Goal: Task Accomplishment & Management: Manage account settings

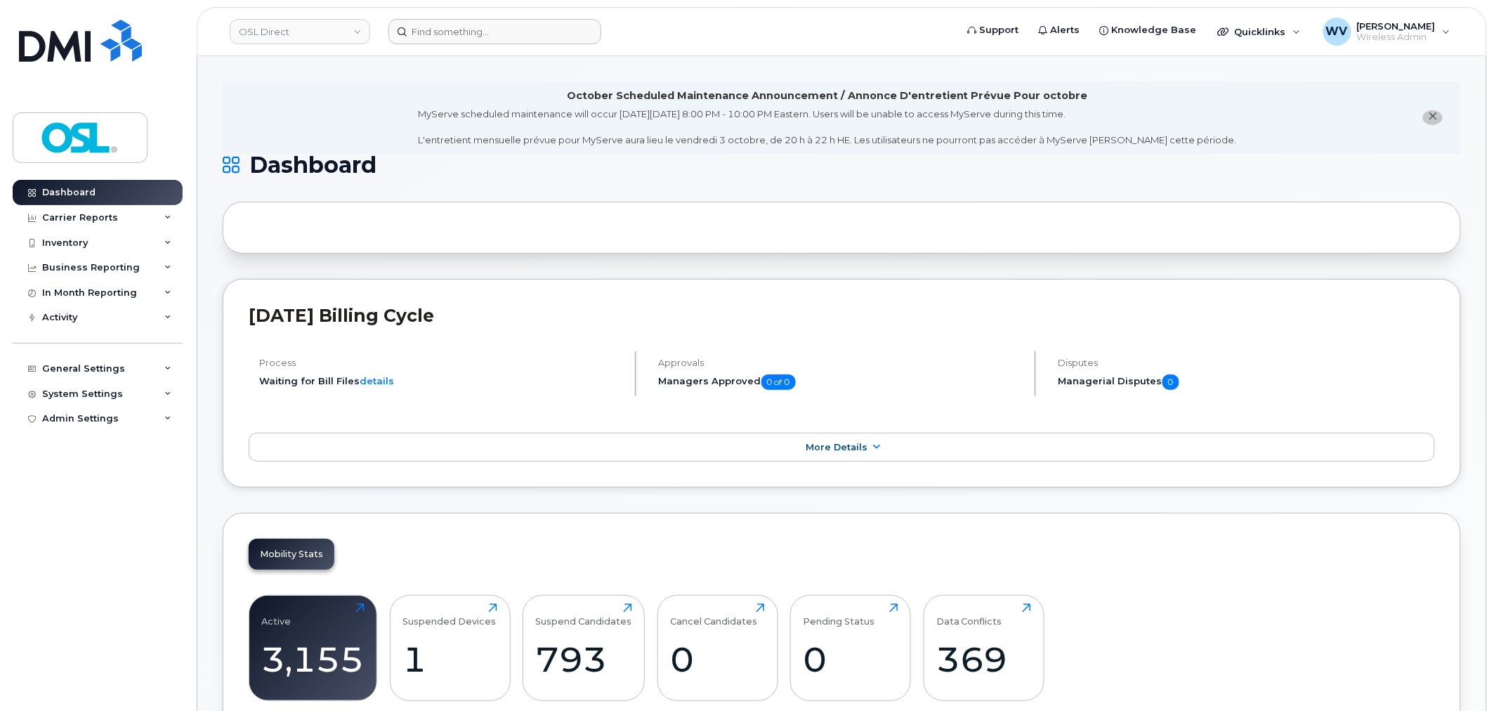
click at [565, 45] on header "OSL Direct Support Alerts Knowledge Base Quicklinks Suspend / Cancel Device Cha…" at bounding box center [842, 31] width 1291 height 49
click at [558, 30] on input at bounding box center [495, 31] width 213 height 25
paste input "3435764050"
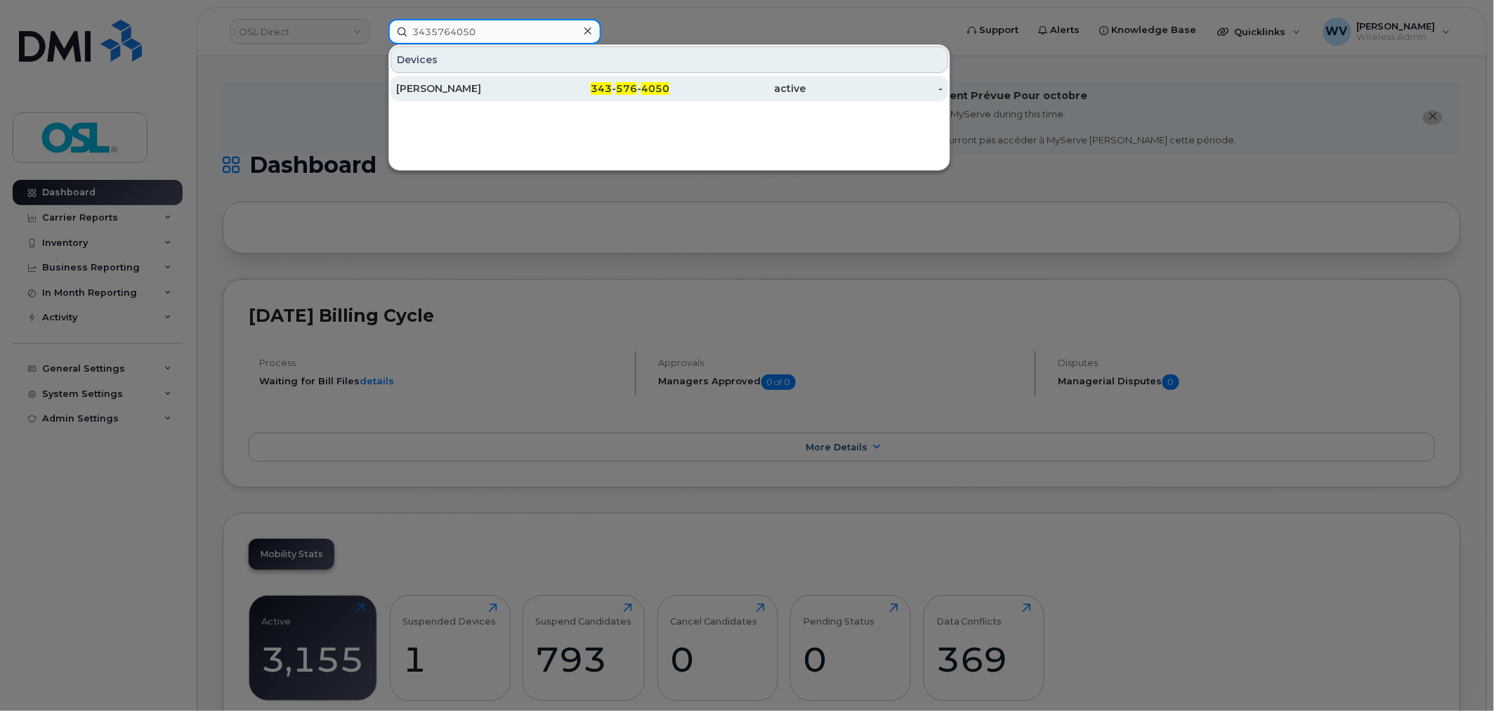
type input "3435764050"
click at [486, 77] on div "[PERSON_NAME]" at bounding box center [464, 88] width 137 height 25
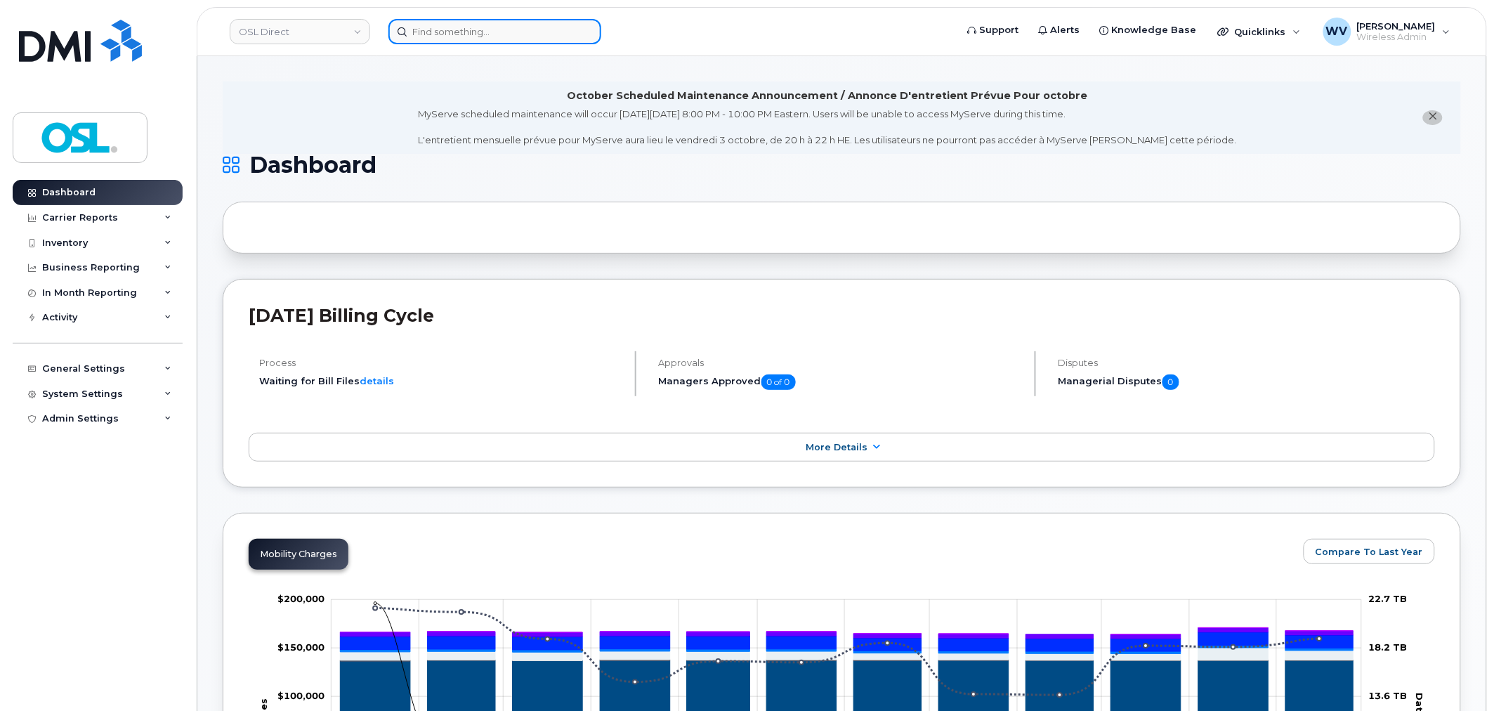
click at [526, 25] on input at bounding box center [495, 31] width 213 height 25
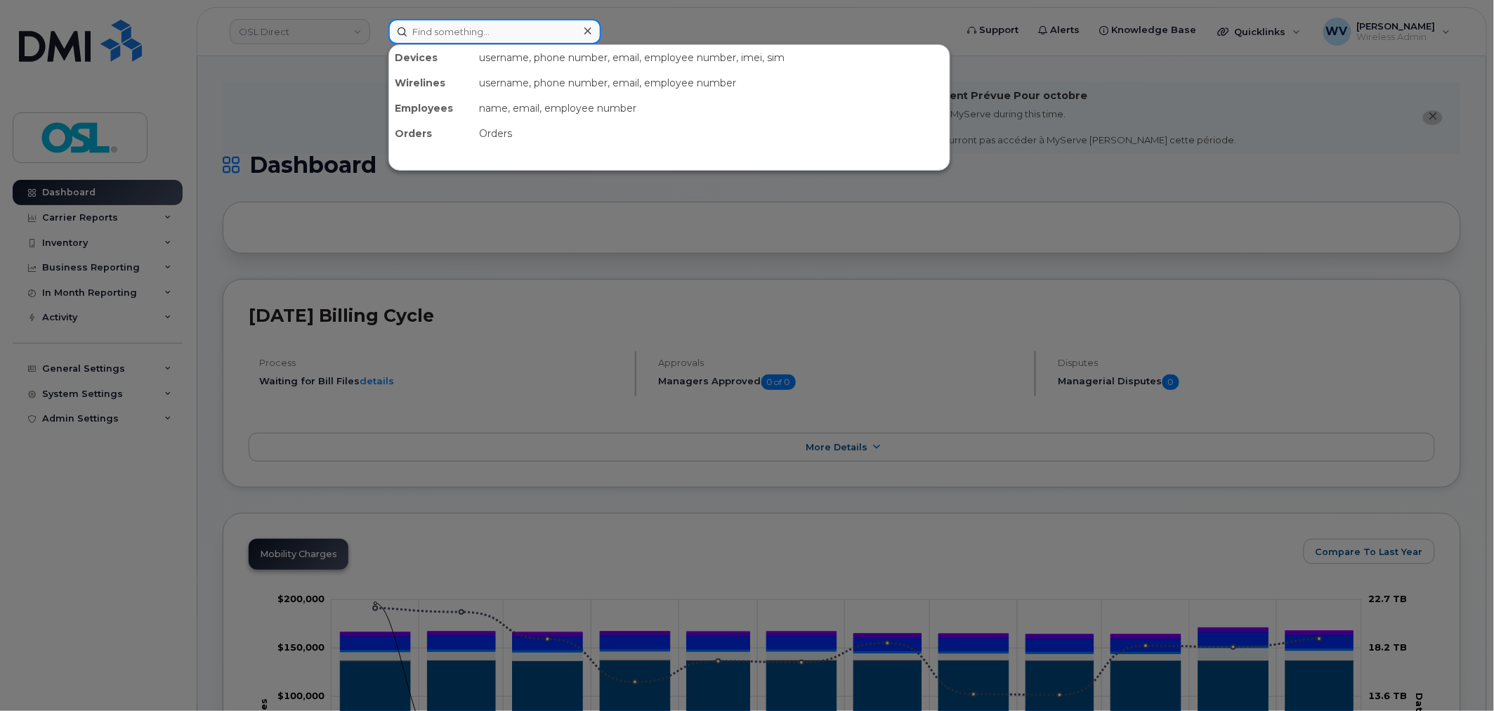
paste input "4164282385"
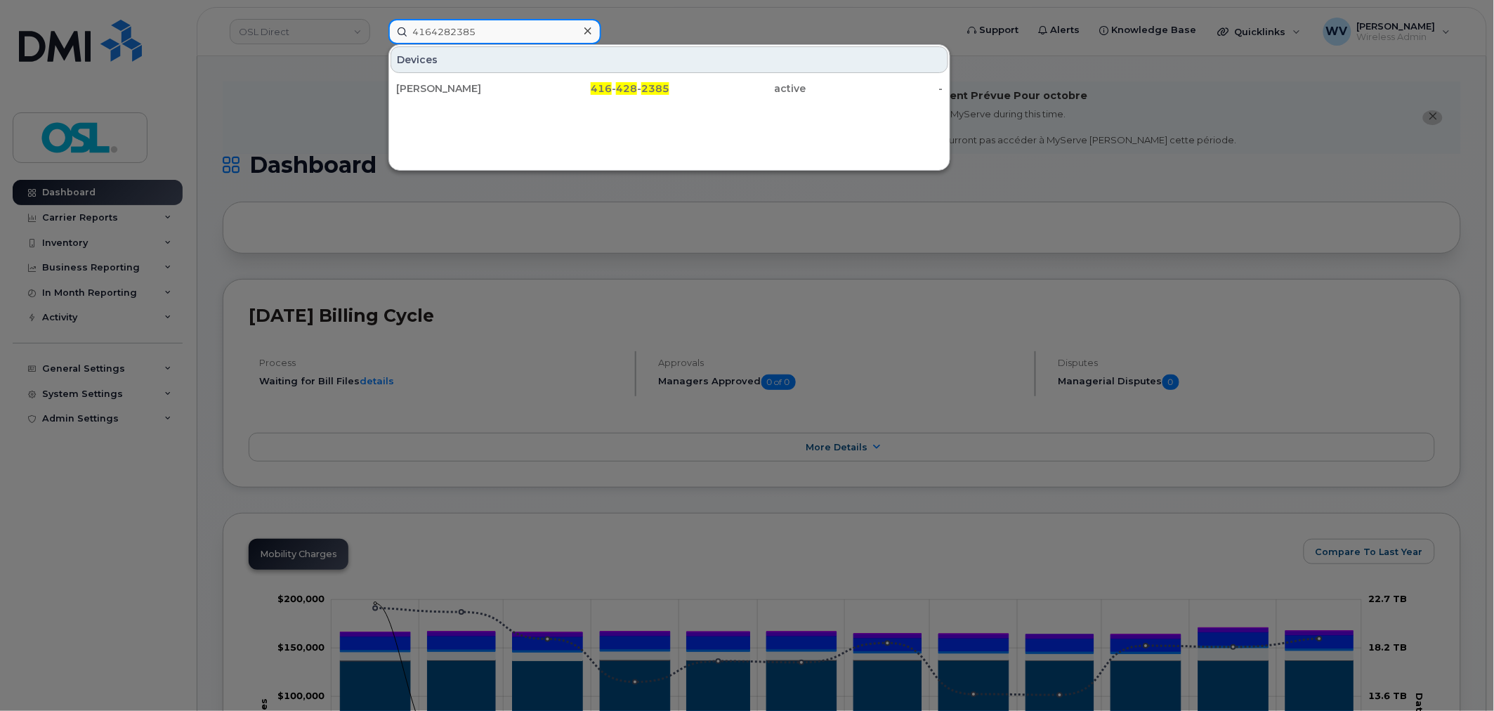
type input "4164282385"
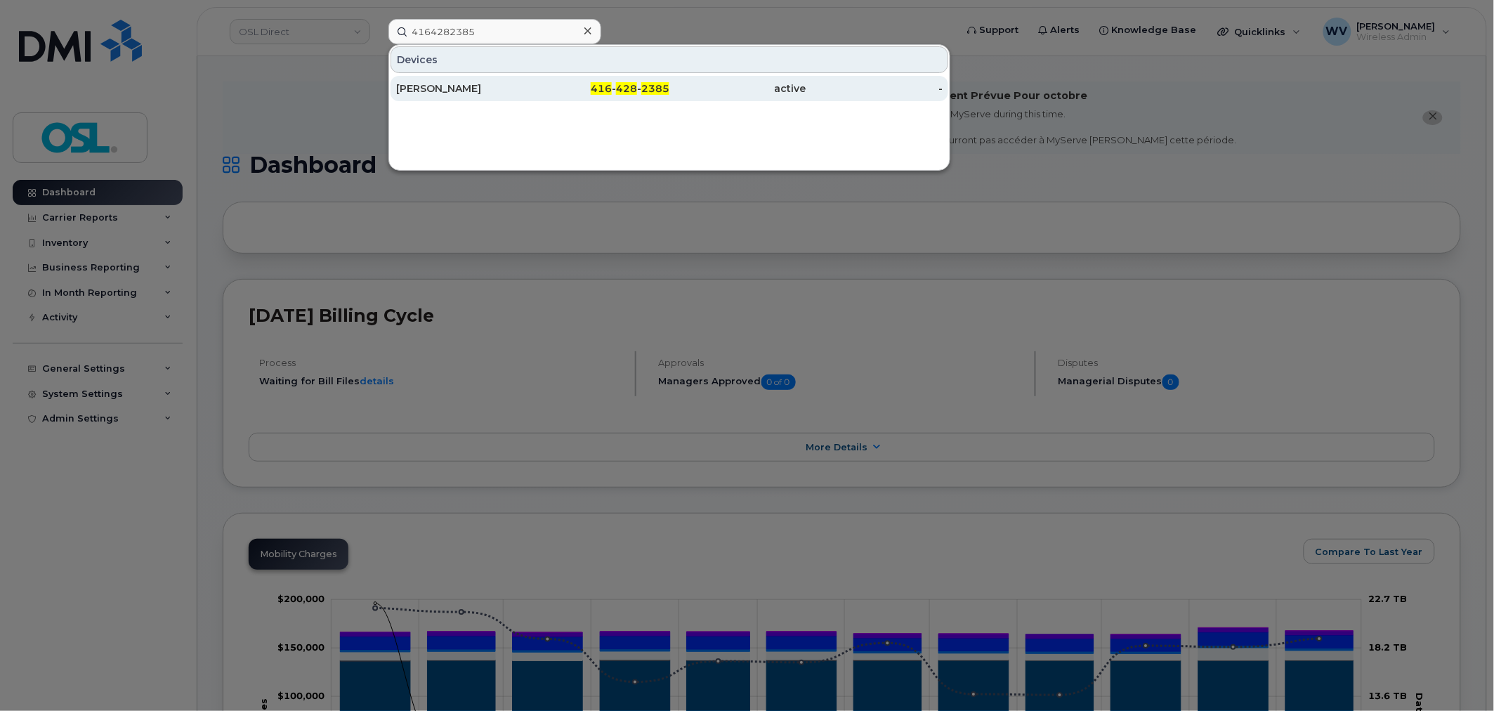
click at [482, 95] on div "[PERSON_NAME]" at bounding box center [464, 88] width 137 height 25
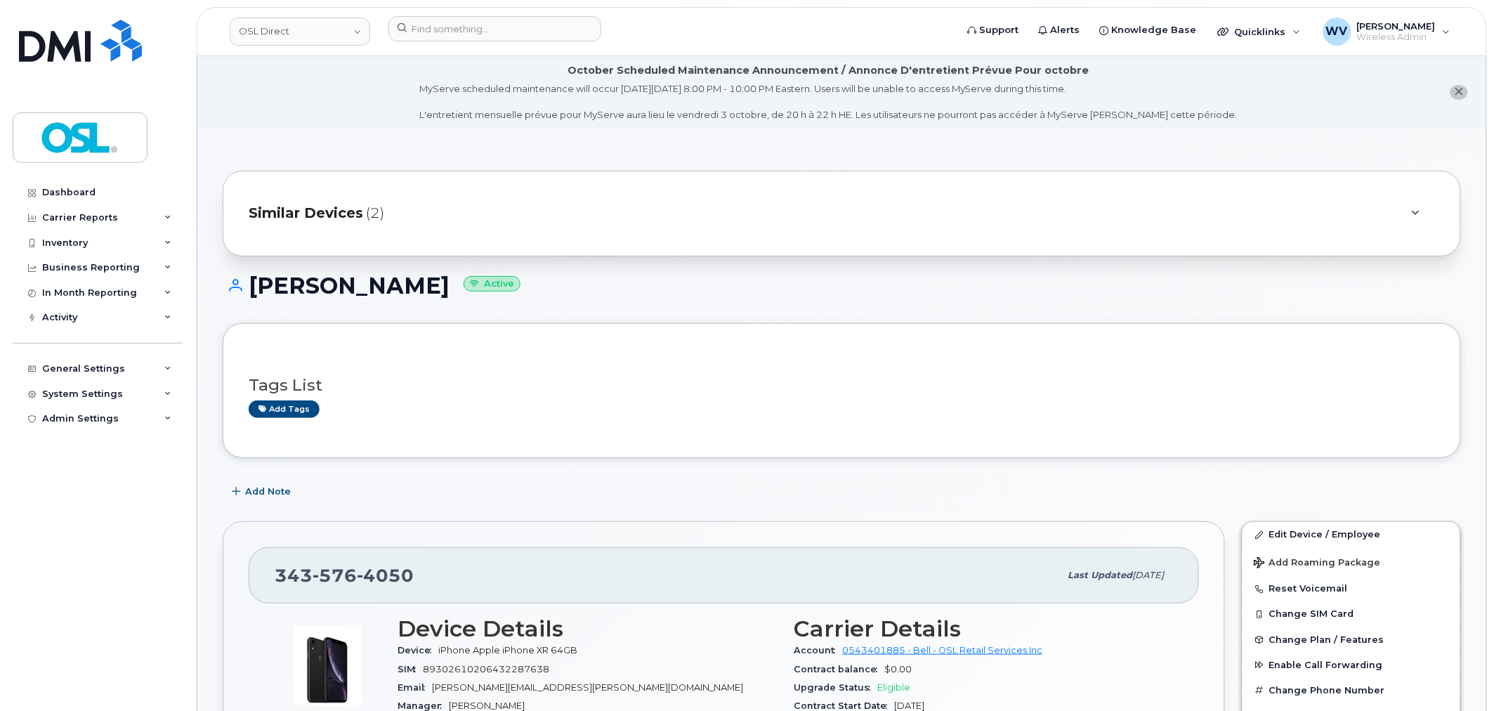
click at [403, 581] on span "4050" at bounding box center [385, 575] width 57 height 21
click at [402, 581] on span "4050" at bounding box center [385, 575] width 57 height 21
click at [1276, 531] on link "Edit Device / Employee" at bounding box center [1352, 534] width 218 height 25
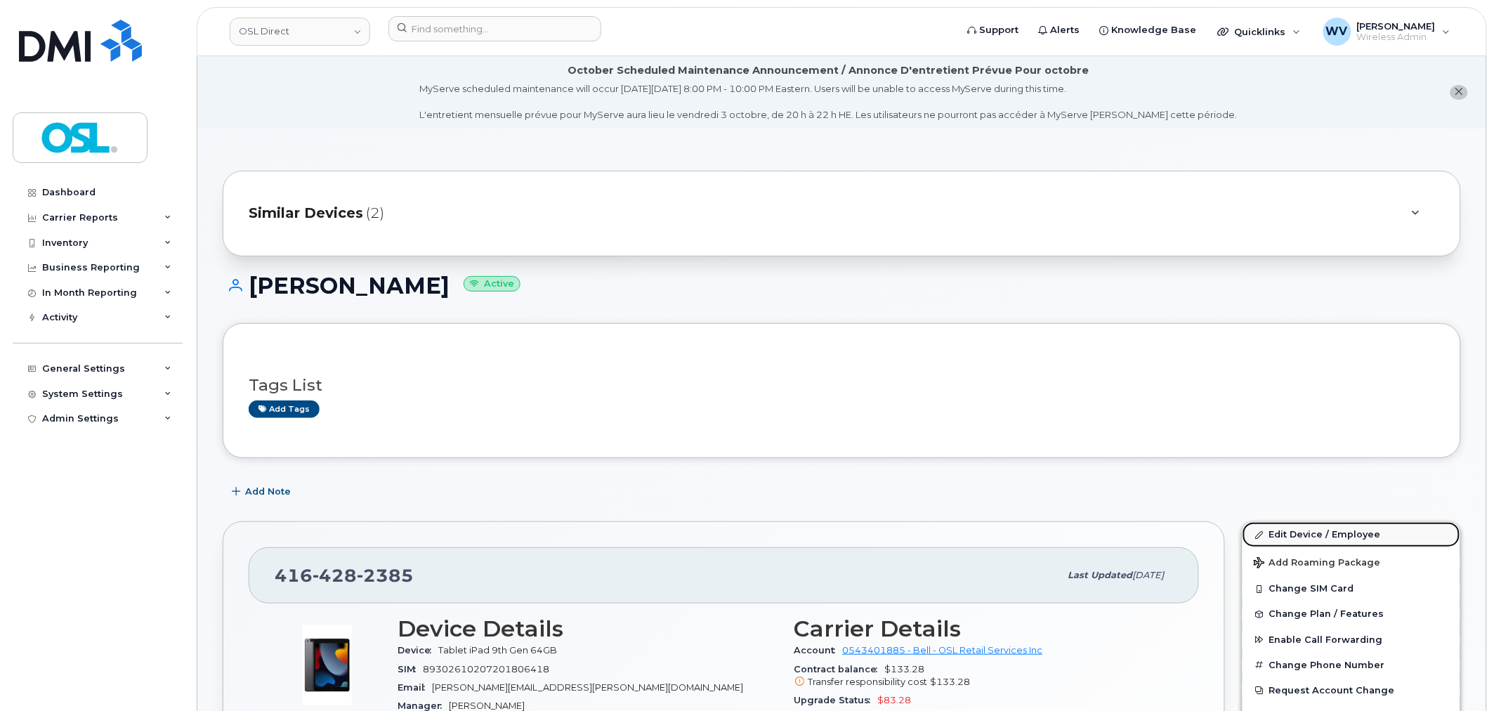
click at [1307, 535] on link "Edit Device / Employee" at bounding box center [1352, 534] width 218 height 25
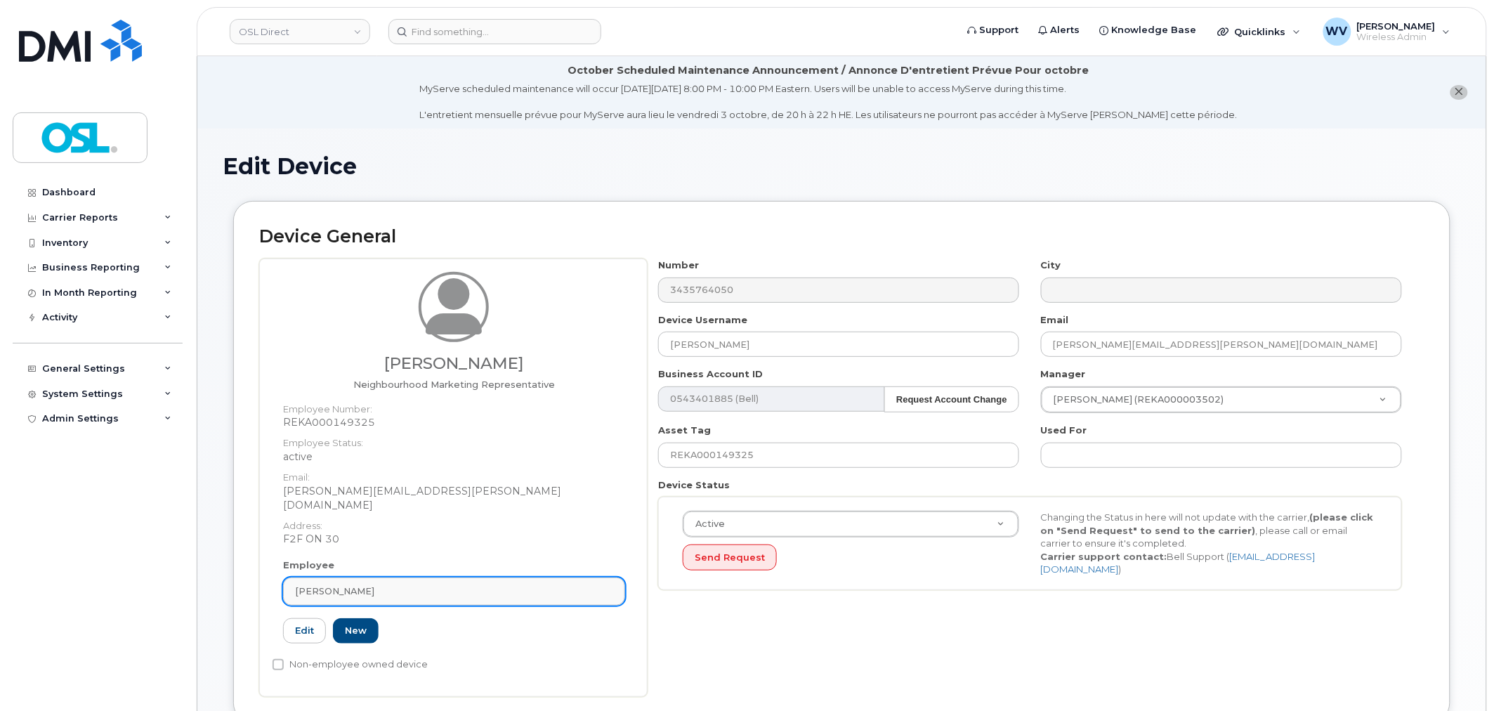
click at [489, 585] on div "Apurv Sureshbhai Kanani" at bounding box center [454, 591] width 318 height 13
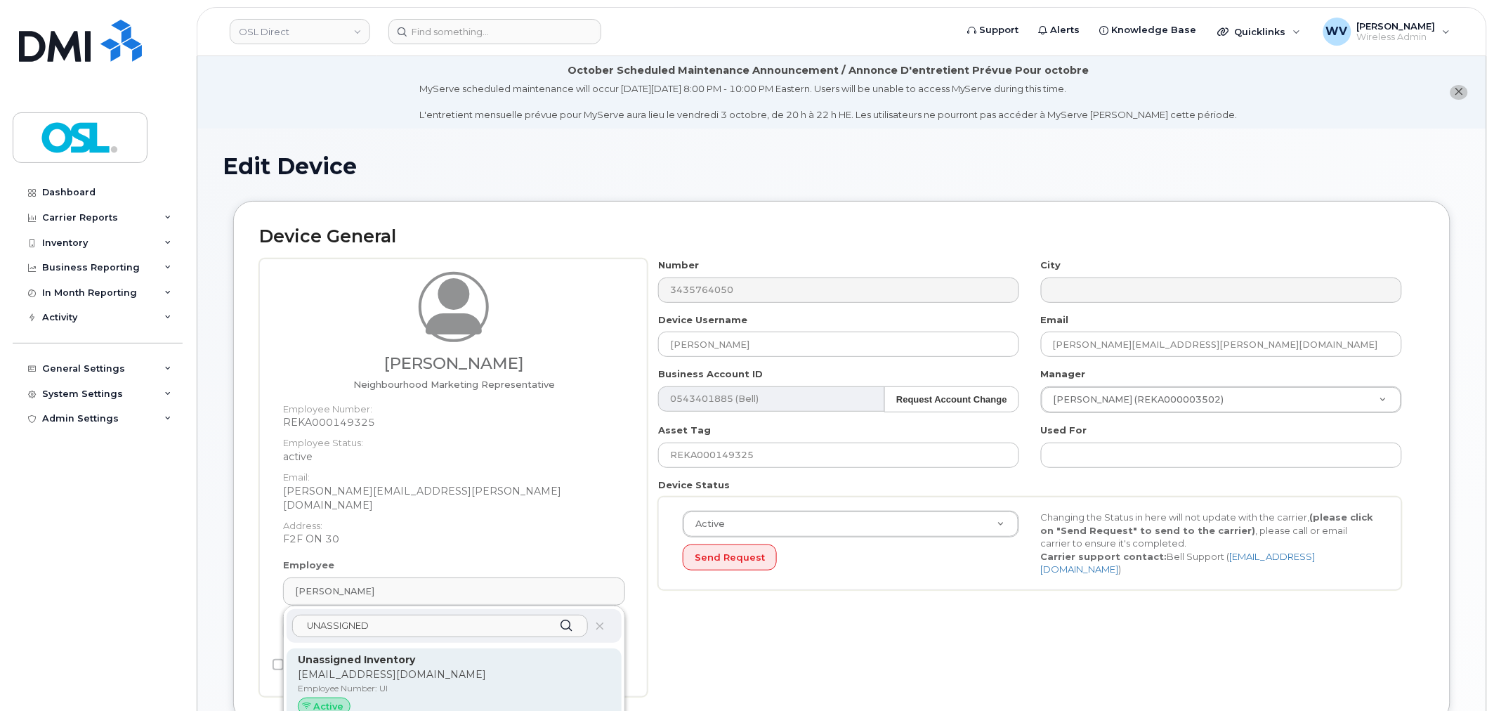
type input "UNASSIGNED"
click at [462, 653] on p "Unassigned Inventory" at bounding box center [454, 660] width 313 height 15
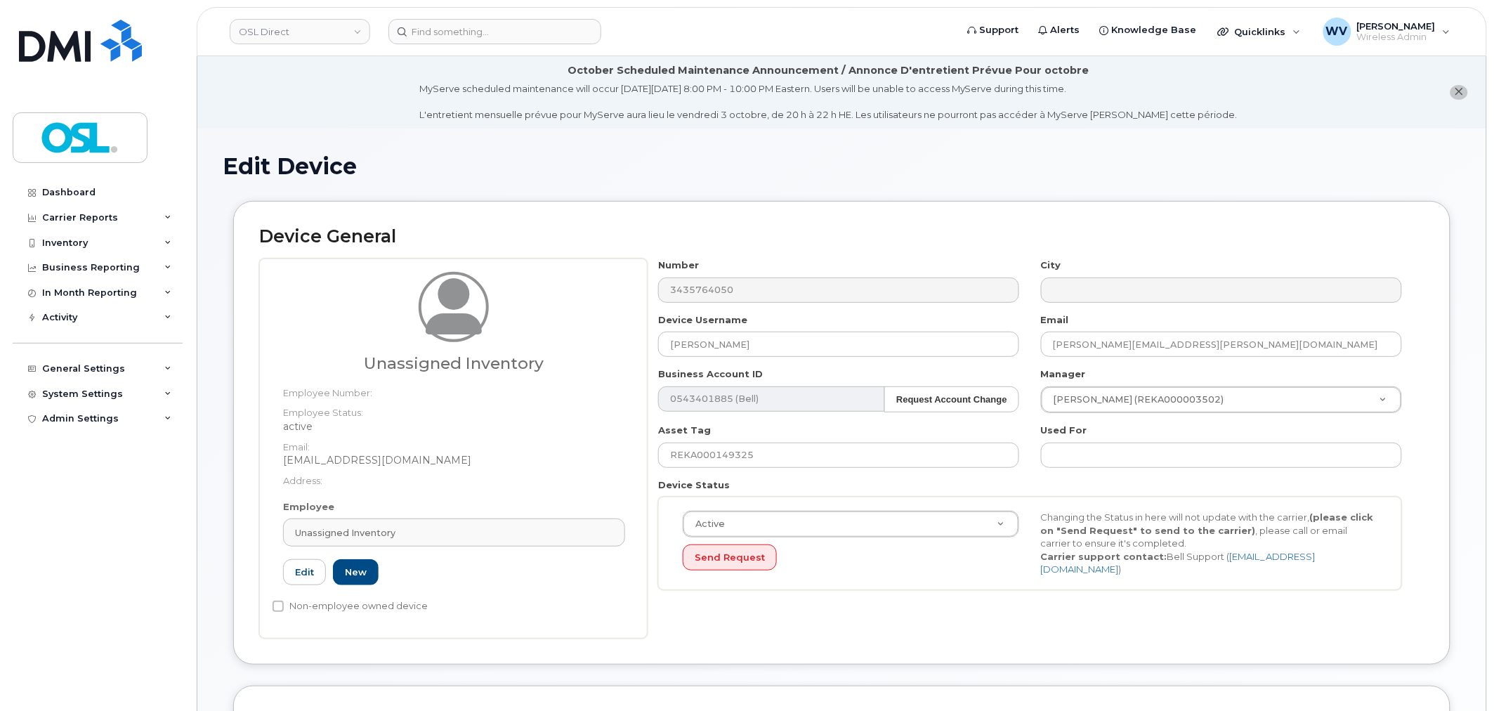
type input "UI"
type input "Unassigned Inventory"
type input "support@osldirect.com"
type input "4724252"
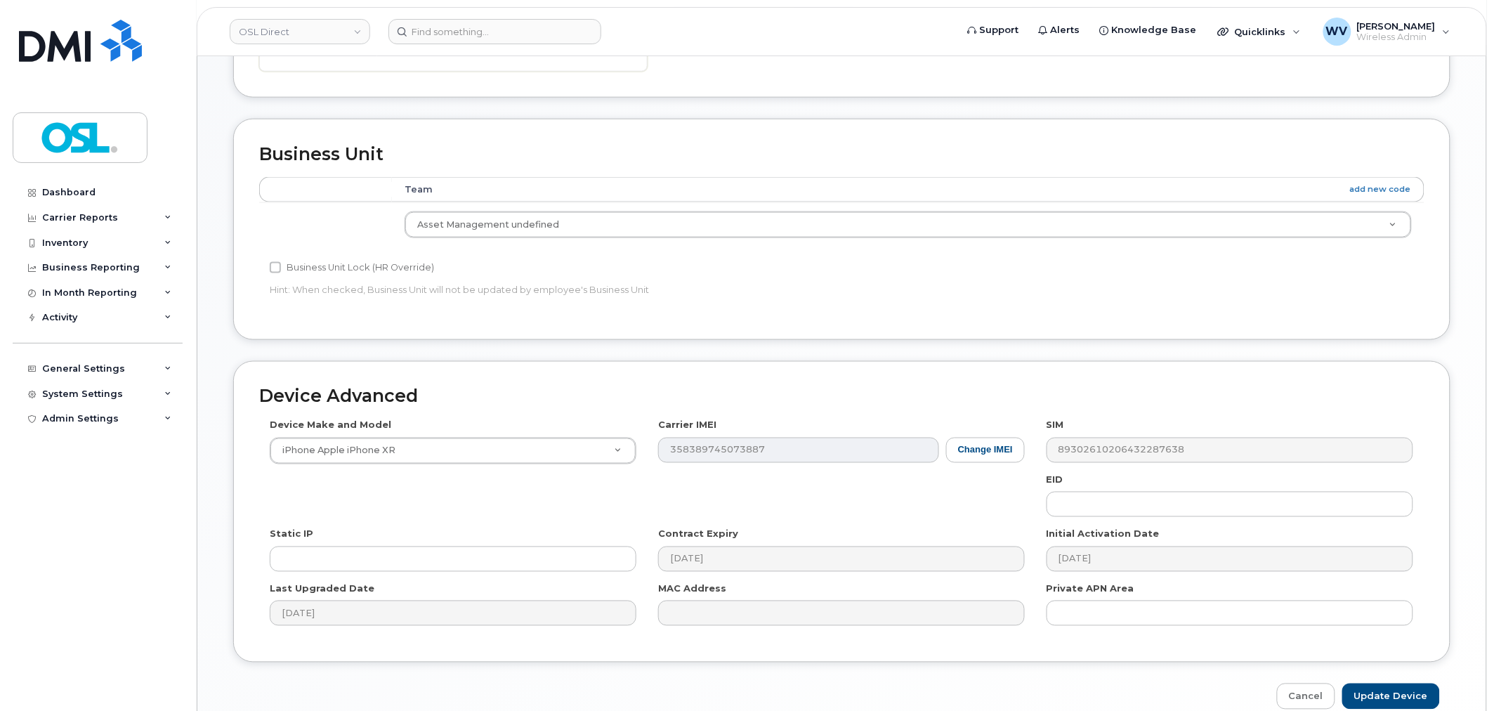
scroll to position [637, 0]
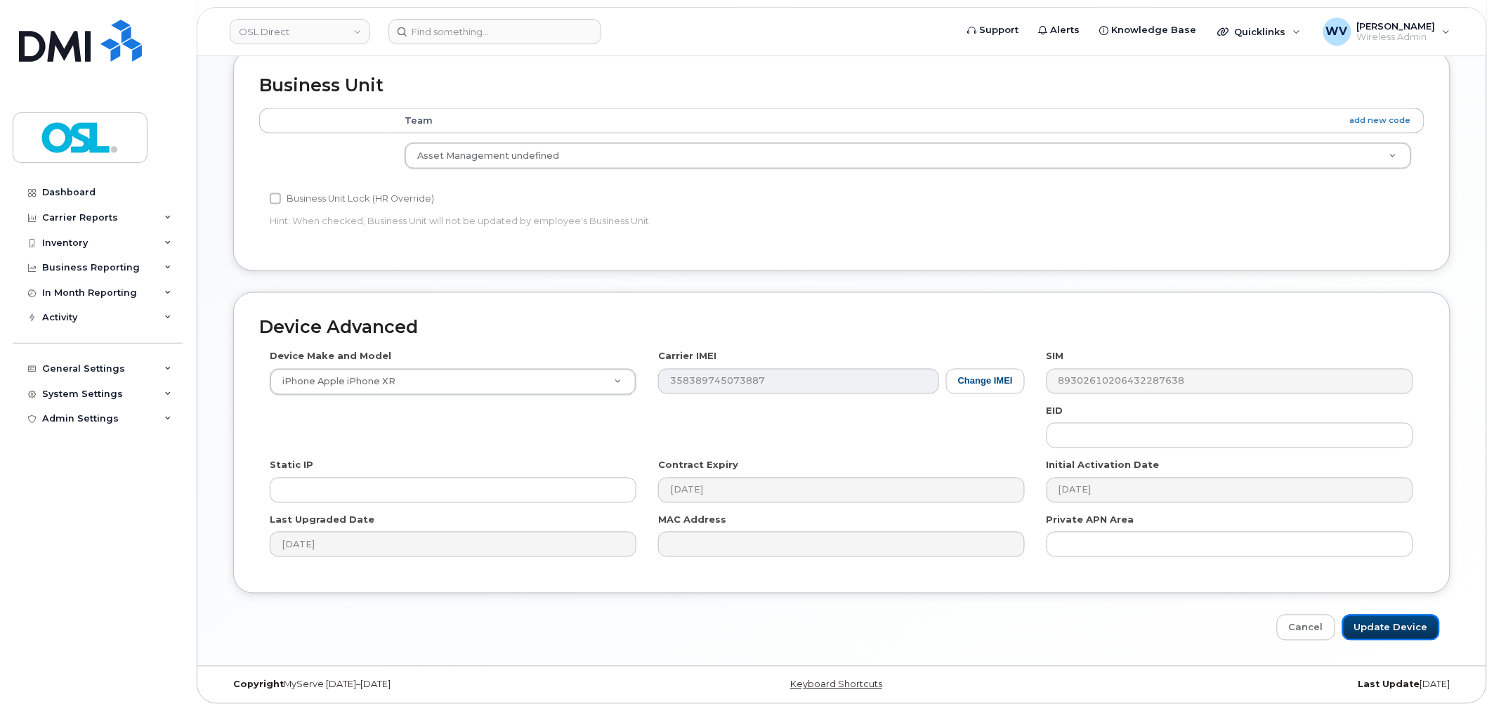
click at [1373, 629] on input "Update Device" at bounding box center [1392, 628] width 98 height 26
type input "Saving..."
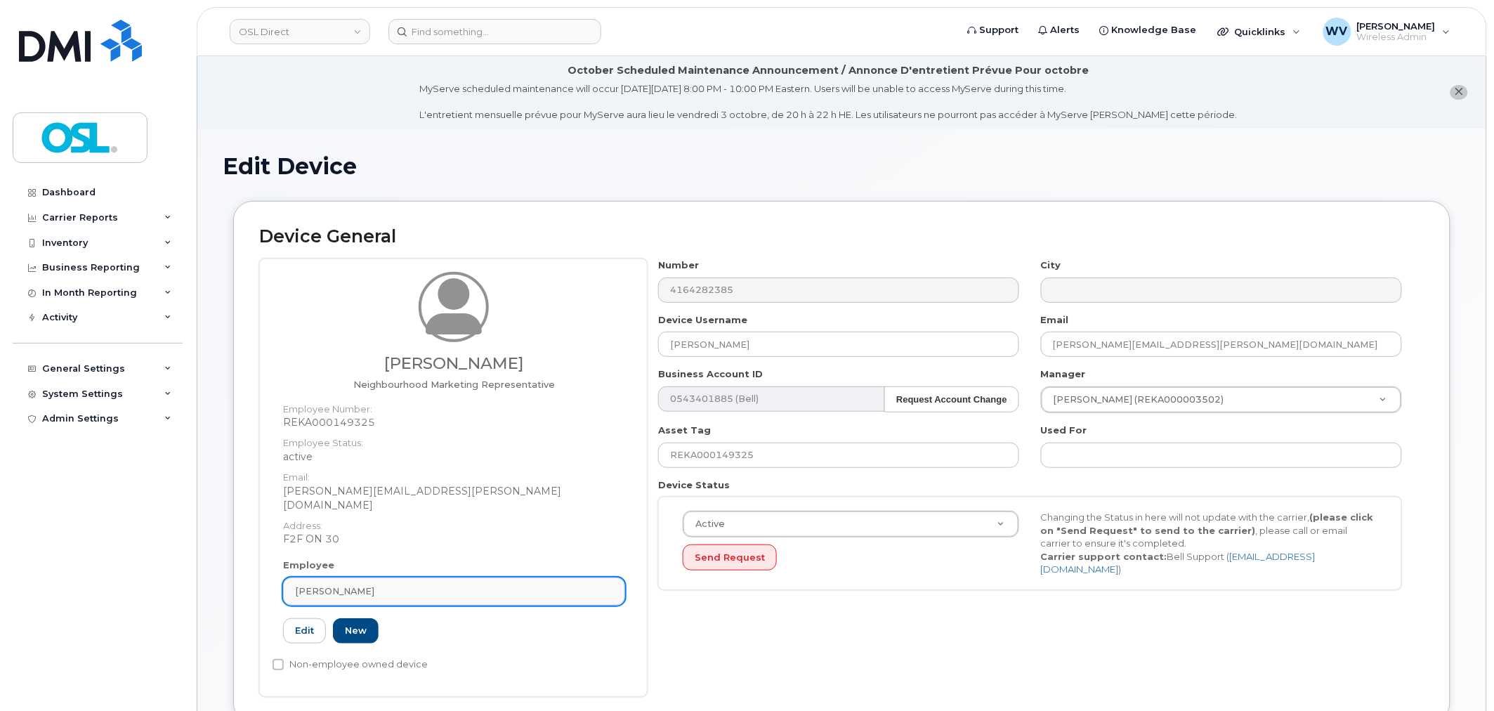
click at [374, 585] on span "[PERSON_NAME]" at bounding box center [334, 591] width 79 height 13
paste input "UNASSIGNED"
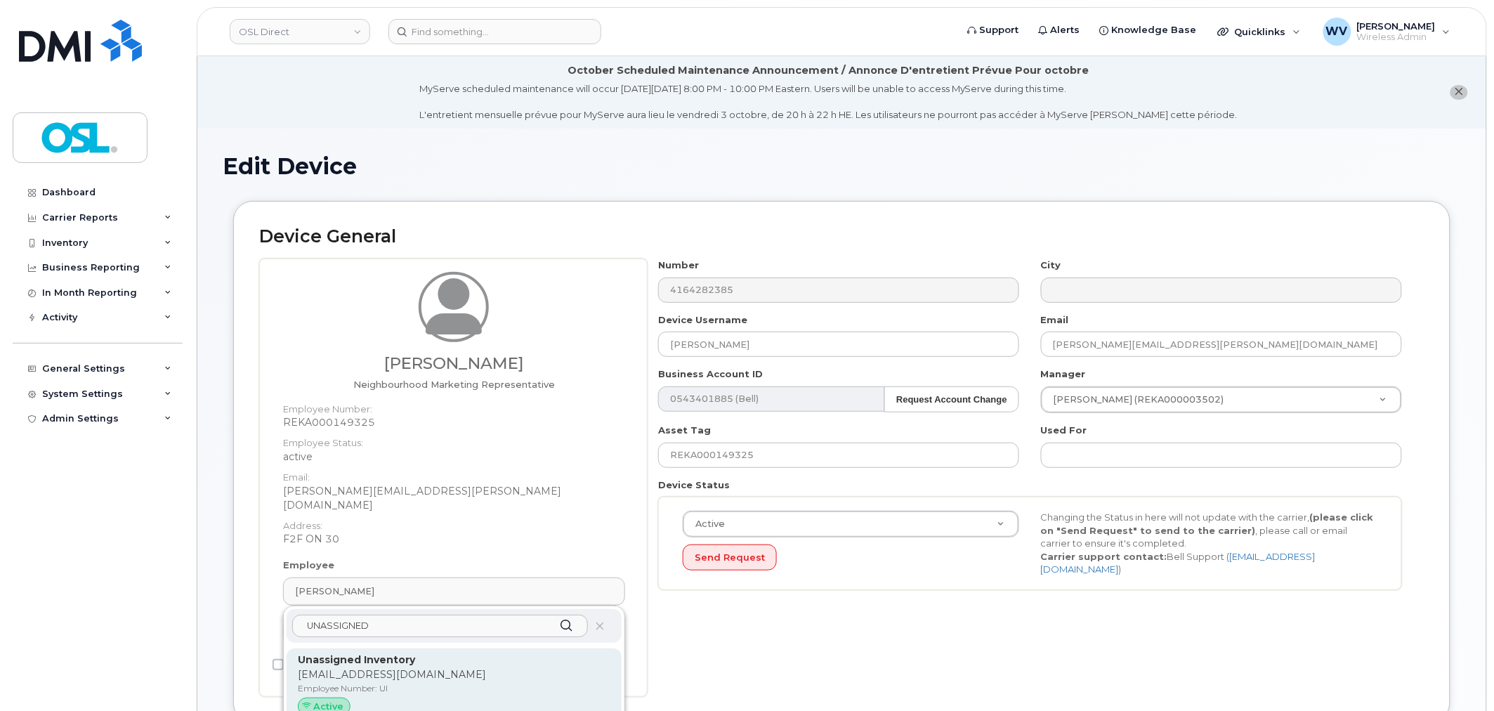
type input "UNASSIGNED"
click at [447, 667] on p "support@osldirect.com" at bounding box center [454, 674] width 313 height 15
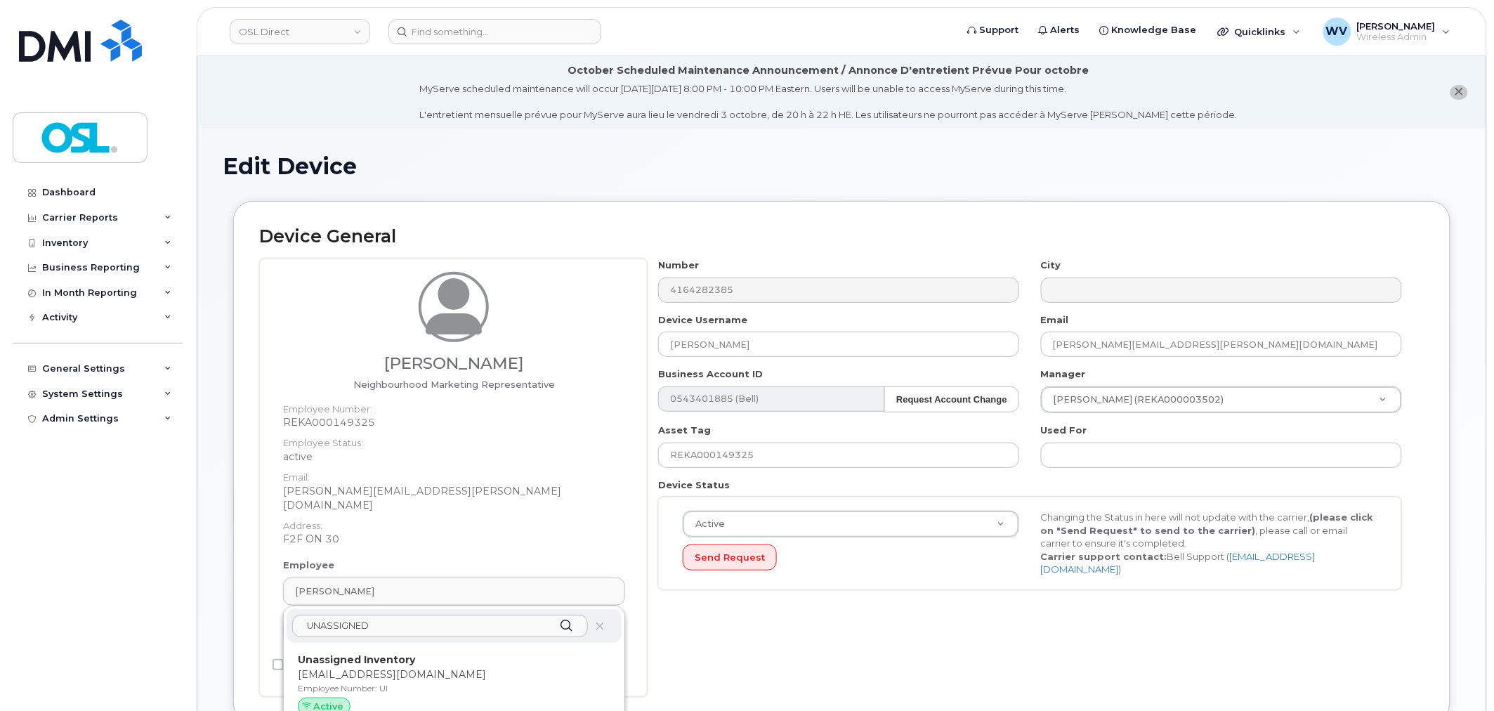
type input "UI"
type input "Unassigned Inventory"
type input "support@osldirect.com"
type input "4724252"
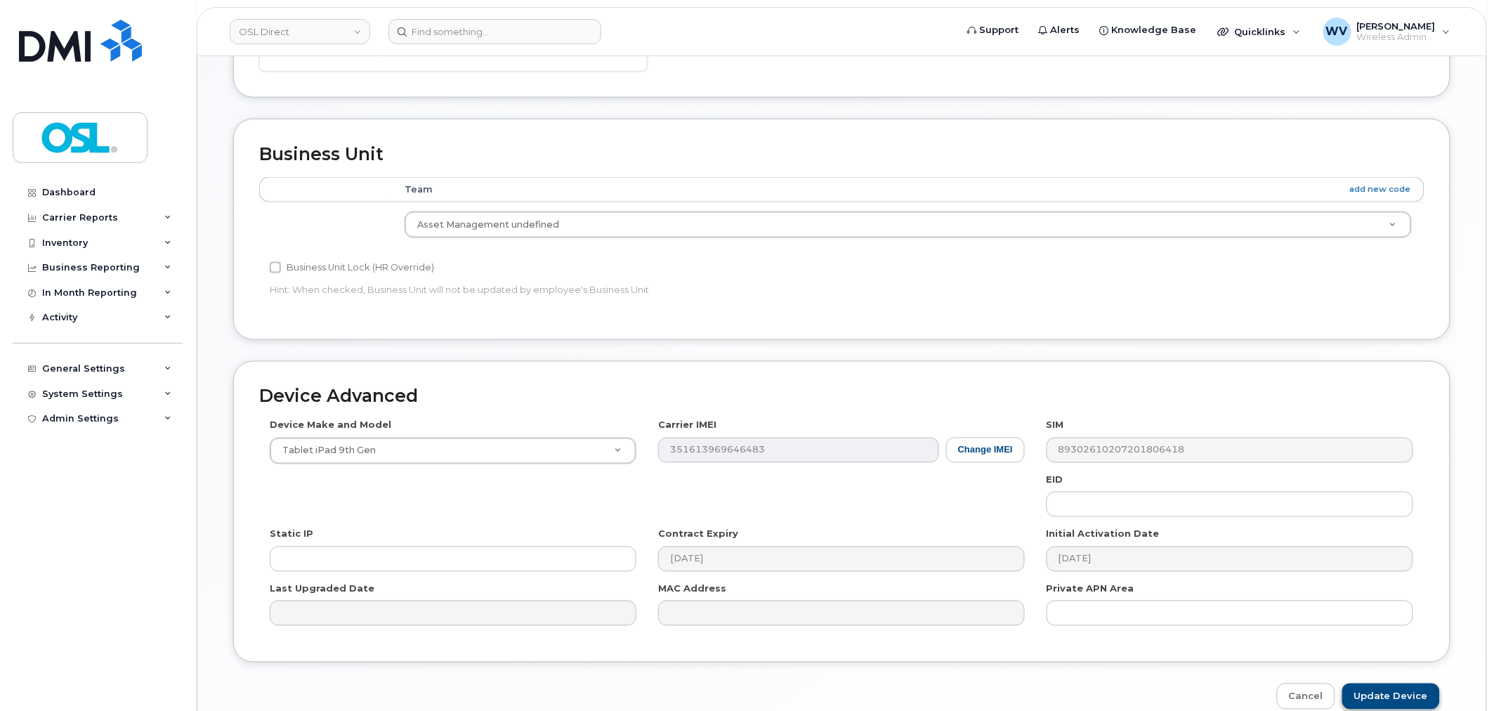
scroll to position [637, 0]
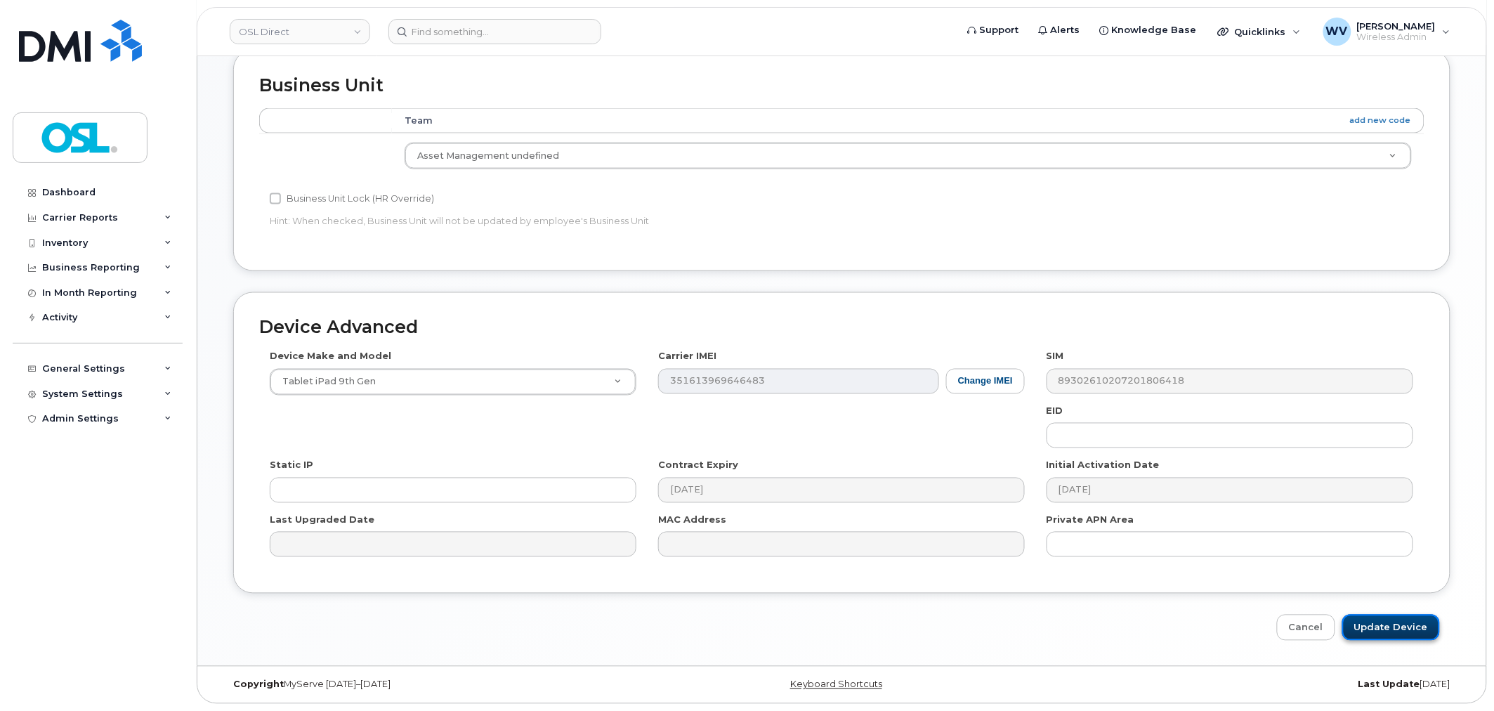
click at [1422, 634] on input "Update Device" at bounding box center [1392, 628] width 98 height 26
type input "Saving..."
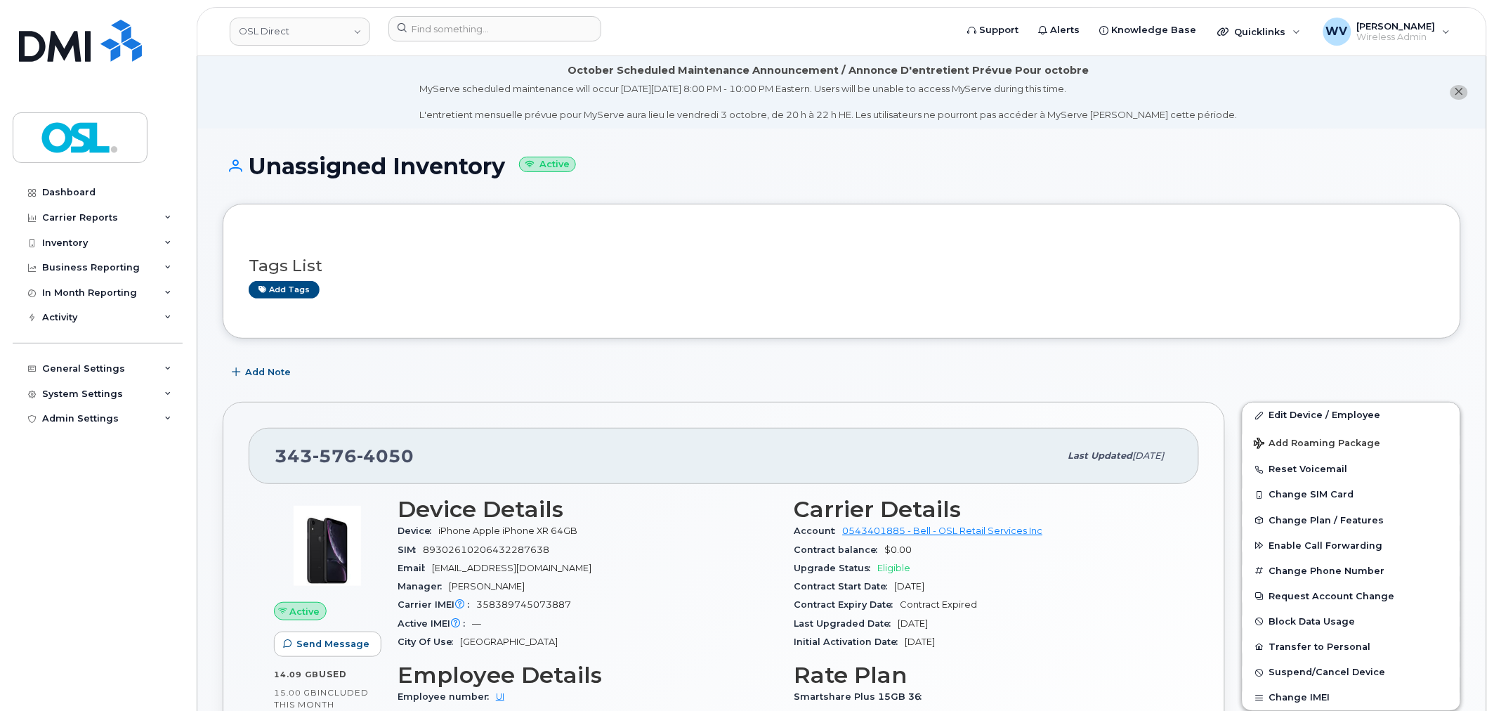
click at [330, 462] on span "576" at bounding box center [335, 455] width 44 height 21
copy span "343 576 4050"
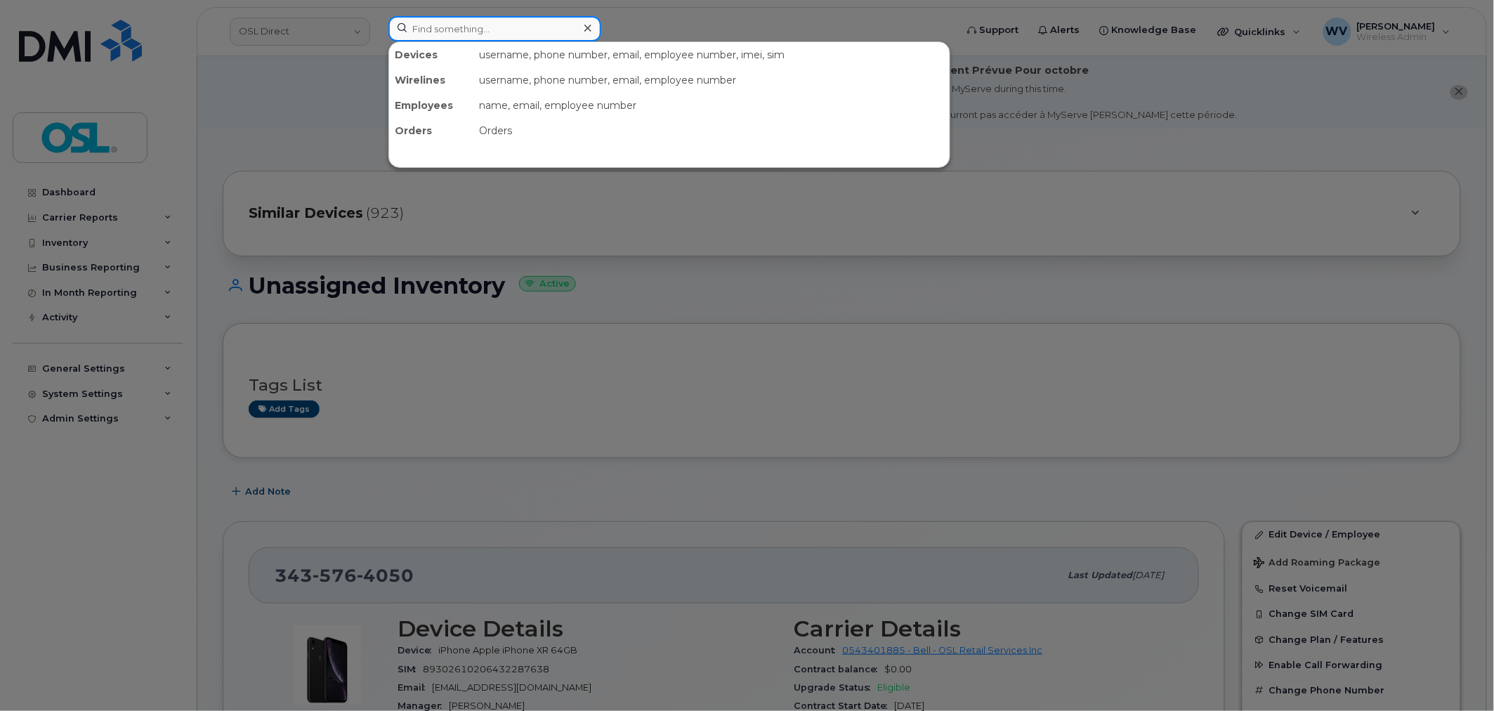
click at [446, 36] on input at bounding box center [495, 28] width 213 height 25
paste input "5142080604"
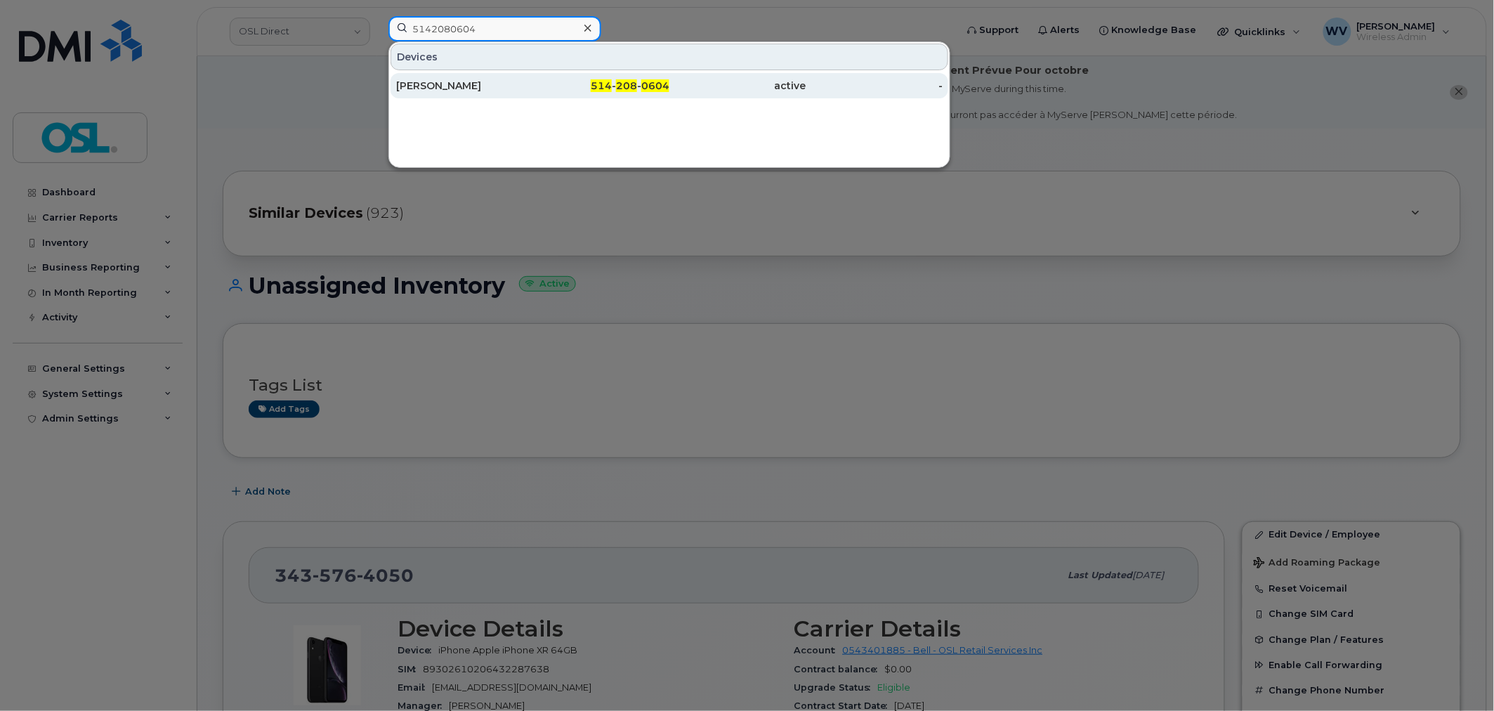
type input "5142080604"
click at [495, 85] on div "Hussam Zaben" at bounding box center [464, 86] width 137 height 14
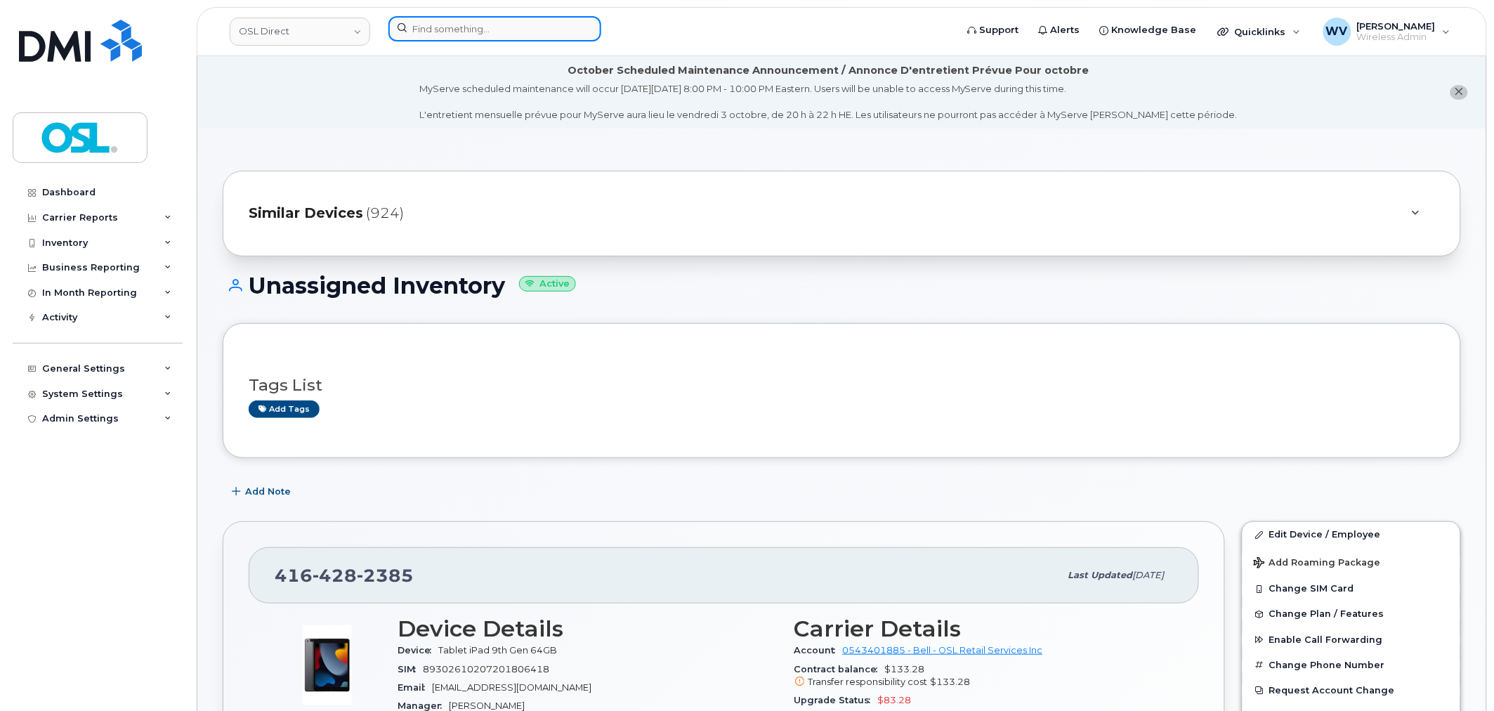
click at [557, 32] on input at bounding box center [495, 28] width 213 height 25
paste input "4166599407"
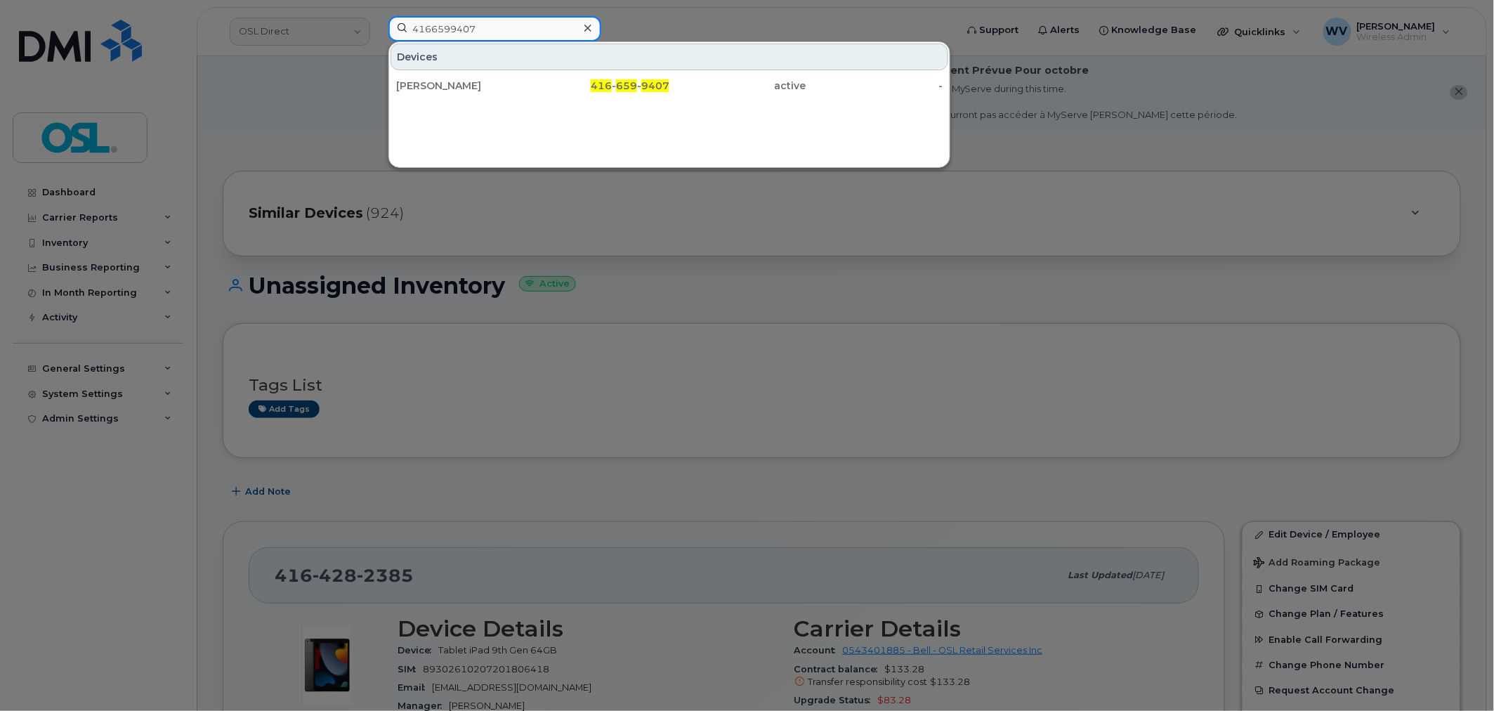
type input "4166599407"
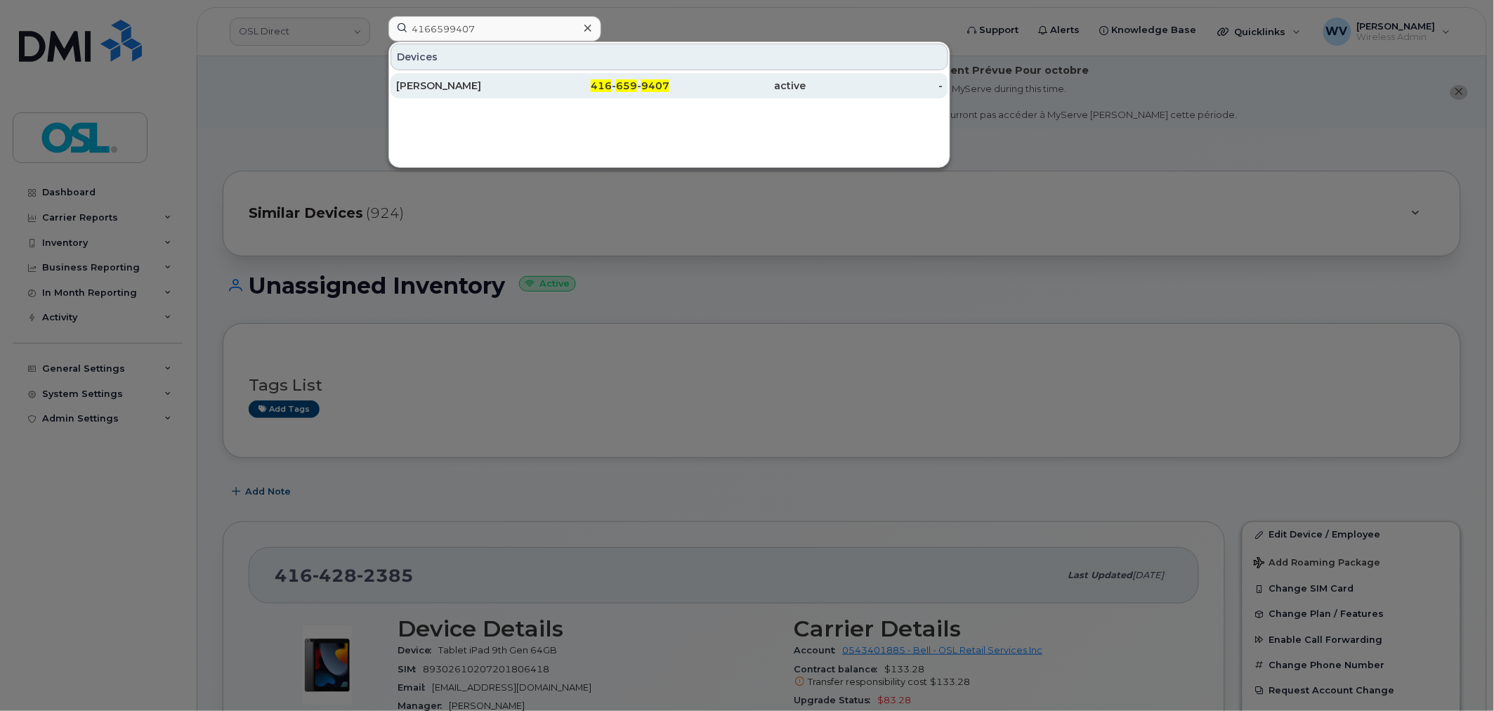
click at [529, 81] on div "[PERSON_NAME]" at bounding box center [464, 86] width 137 height 14
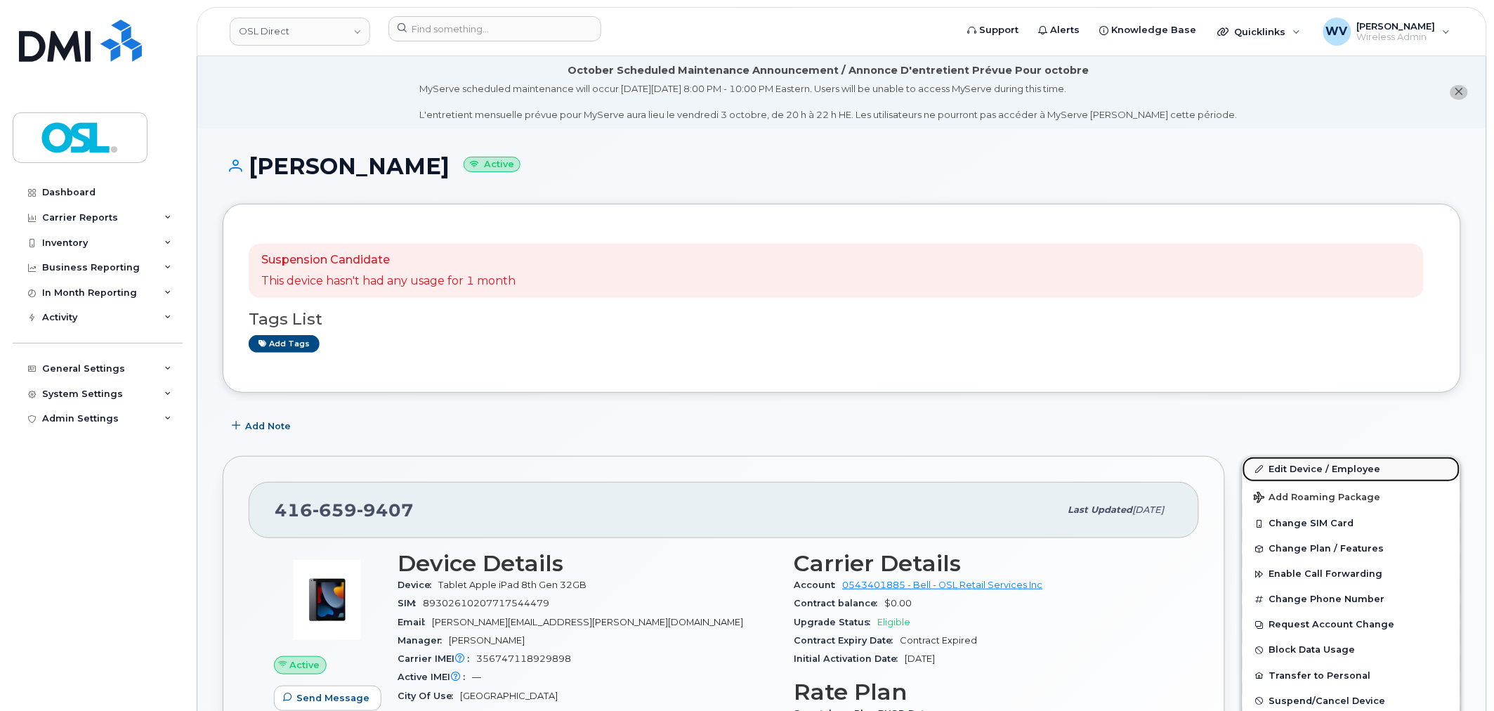
click at [1303, 469] on link "Edit Device / Employee" at bounding box center [1352, 469] width 218 height 25
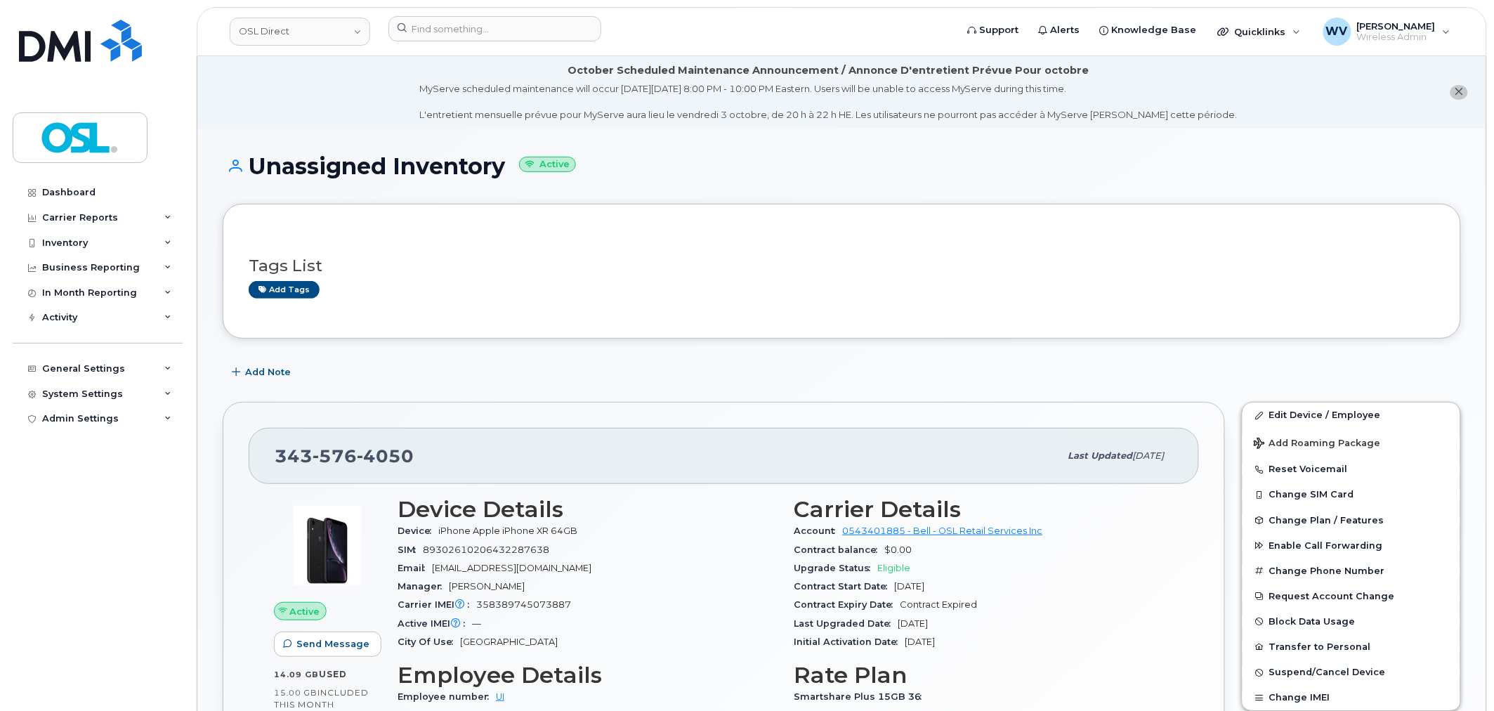
click at [356, 171] on h1 "Unassigned Inventory Active" at bounding box center [842, 166] width 1239 height 25
copy h1 "Unassigned"
click at [500, 44] on div at bounding box center [667, 31] width 581 height 31
click at [501, 29] on input at bounding box center [495, 28] width 213 height 25
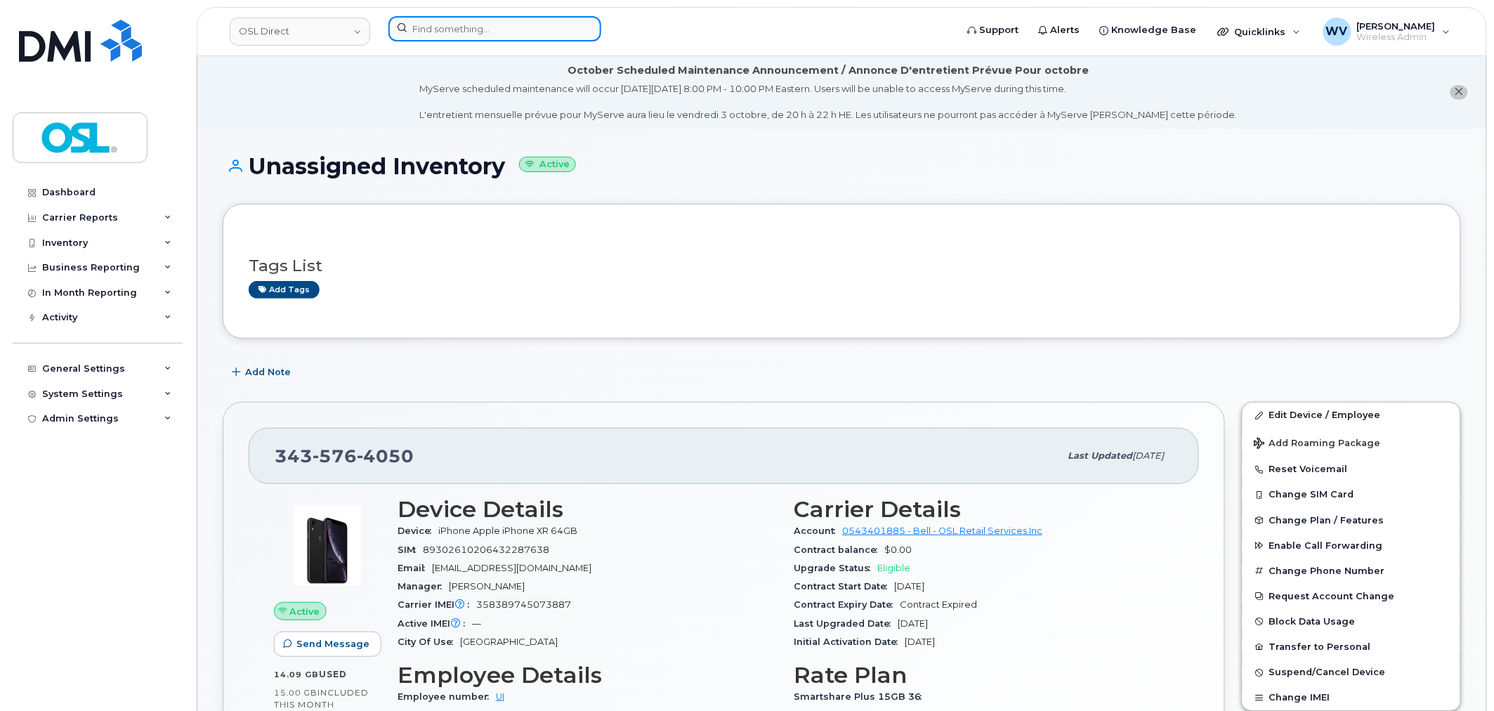
paste input "5142080604"
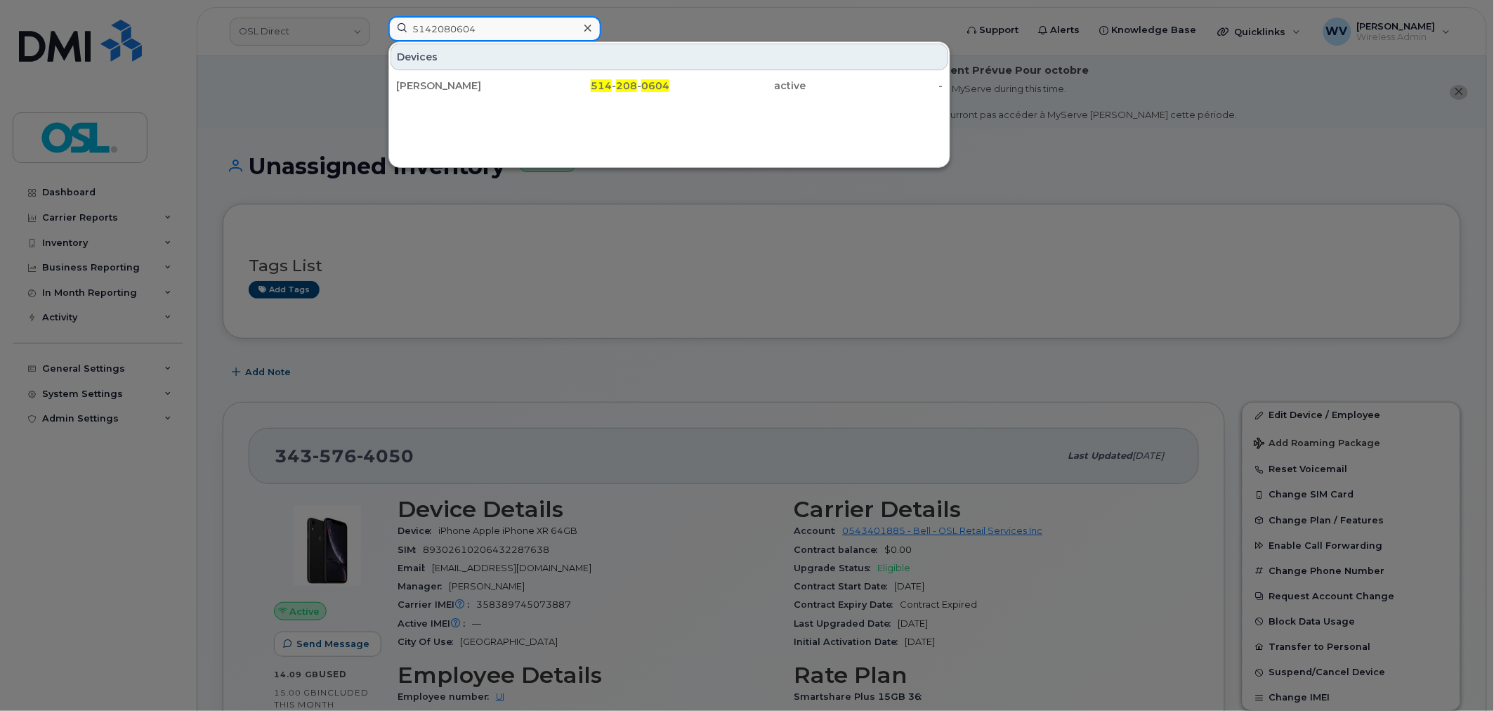
type input "5142080604"
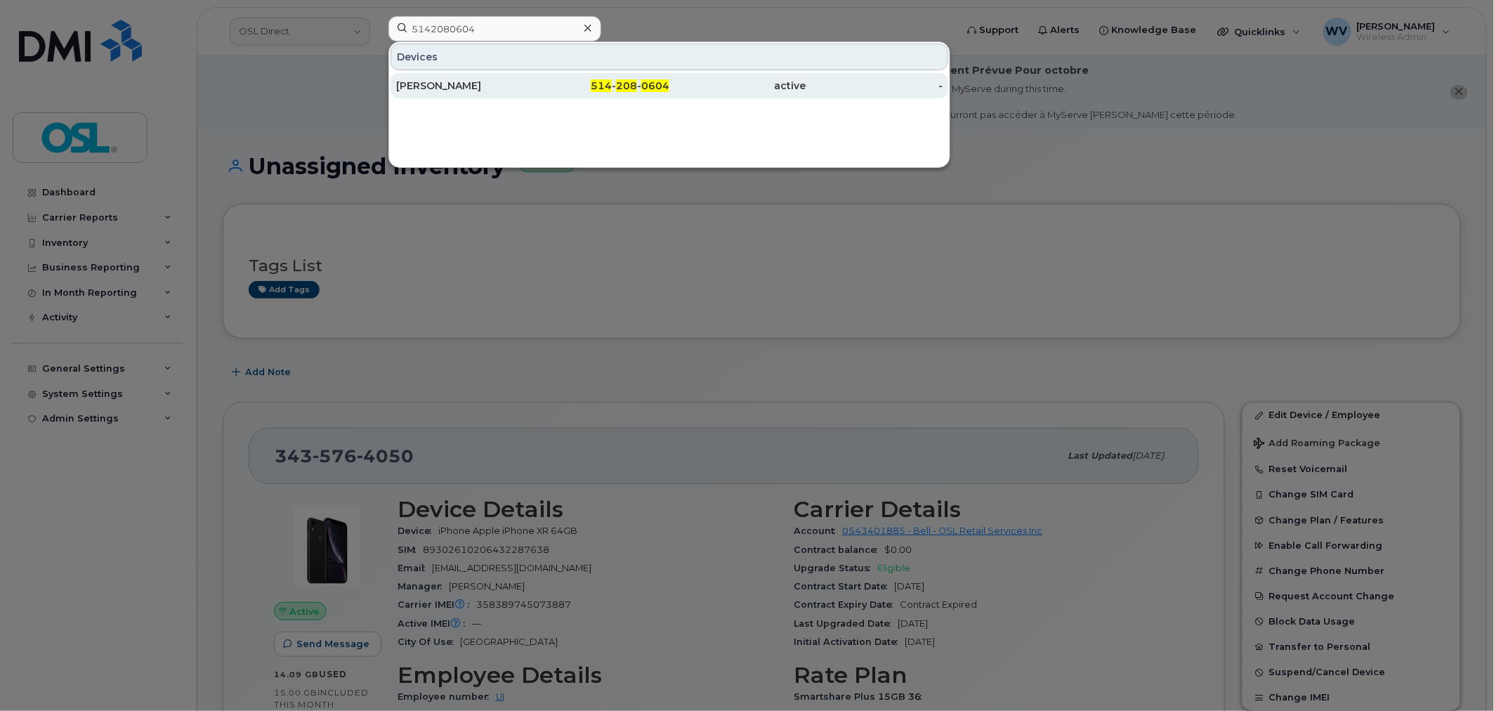
click at [499, 74] on div "Hussam Zaben" at bounding box center [464, 85] width 137 height 25
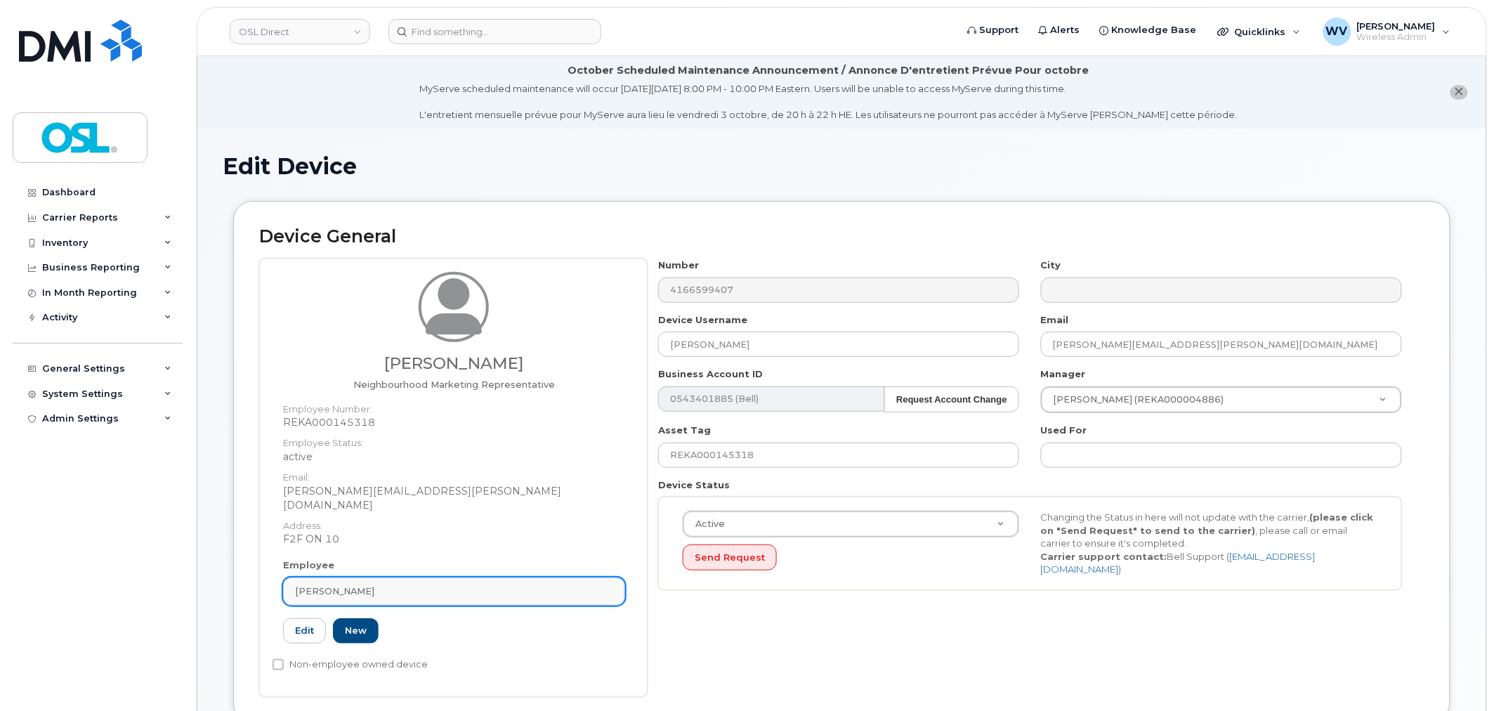
click at [403, 585] on div "Gurmehar Singh" at bounding box center [454, 591] width 318 height 13
paste input "Unassigned"
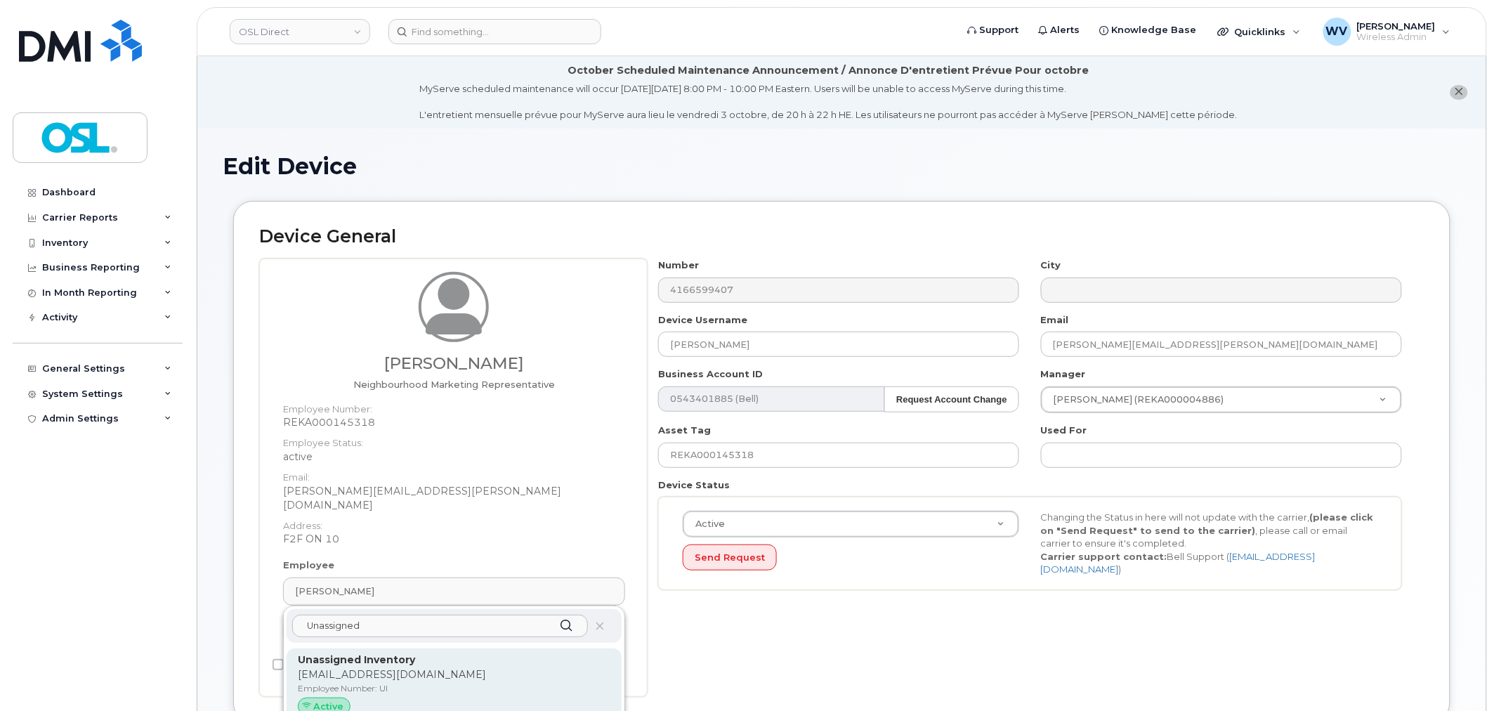
type input "Unassigned"
click at [424, 653] on p "Unassigned Inventory" at bounding box center [454, 660] width 313 height 15
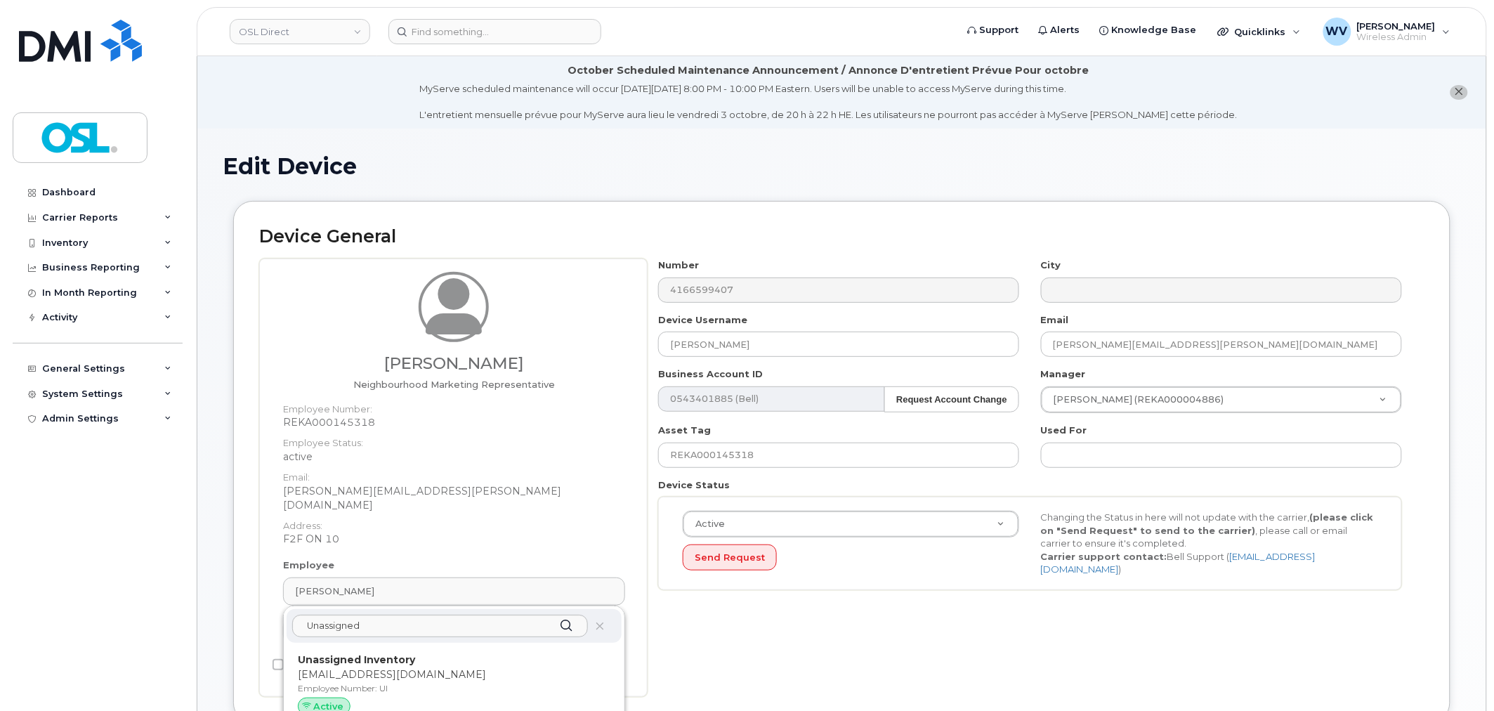
type input "UI"
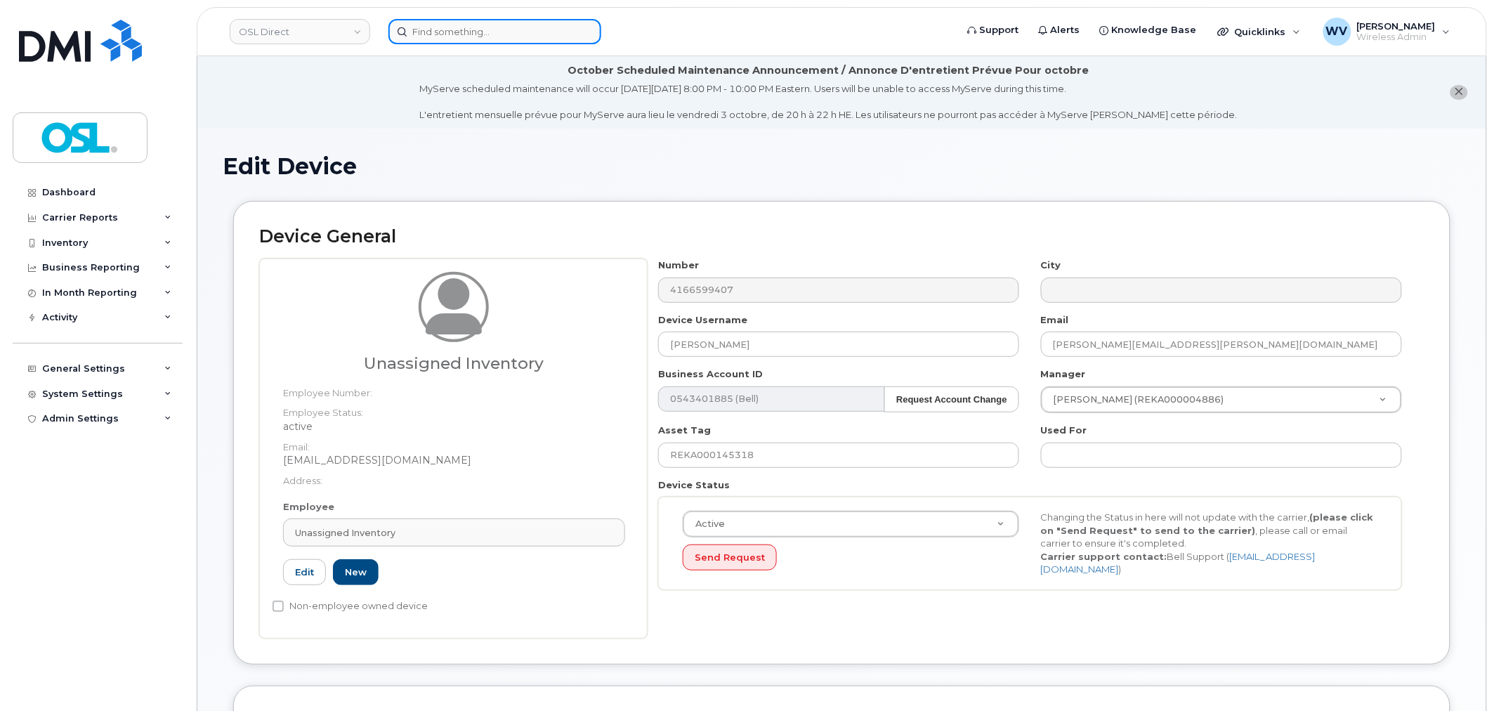
click at [518, 37] on input at bounding box center [495, 31] width 213 height 25
paste input "4166599407"
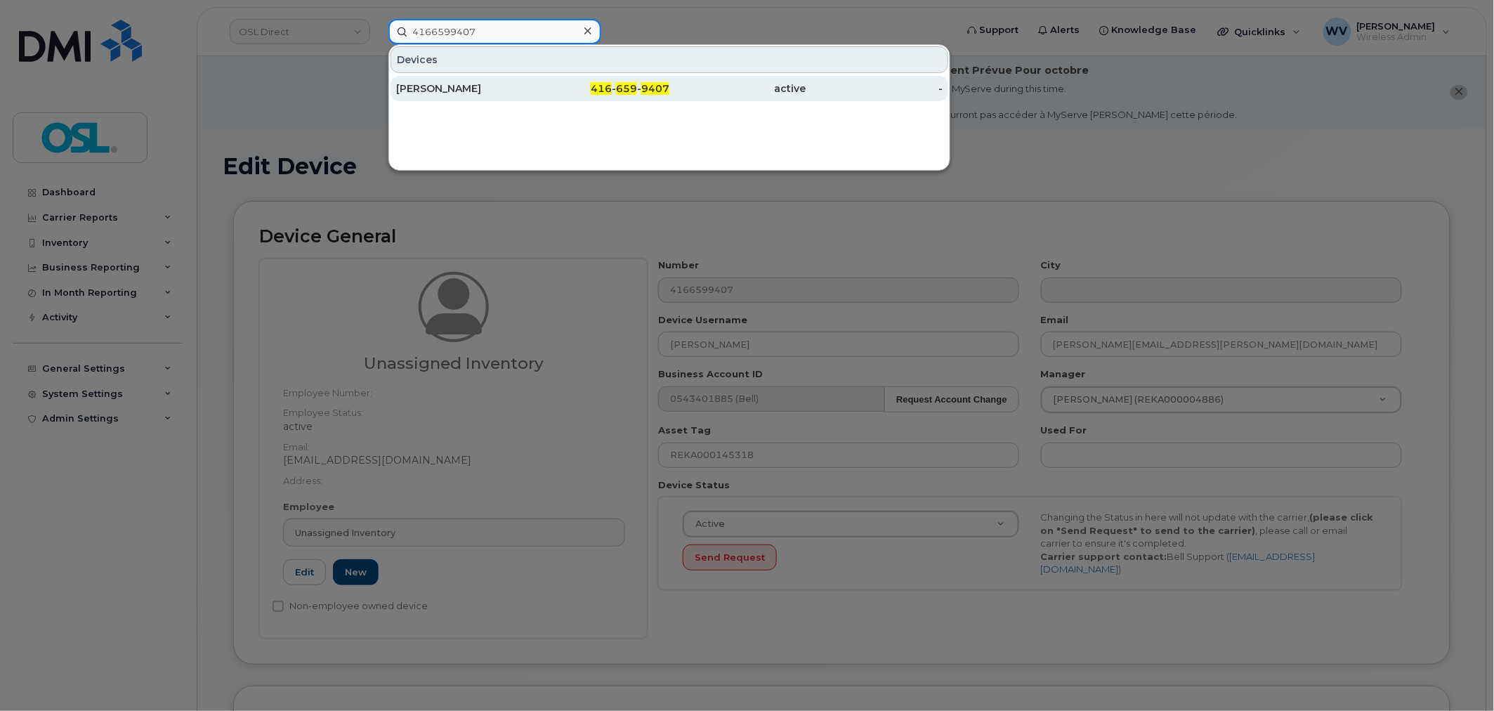
type input "4166599407"
click at [485, 89] on div "[PERSON_NAME]" at bounding box center [464, 88] width 137 height 14
